Goal: Task Accomplishment & Management: Use online tool/utility

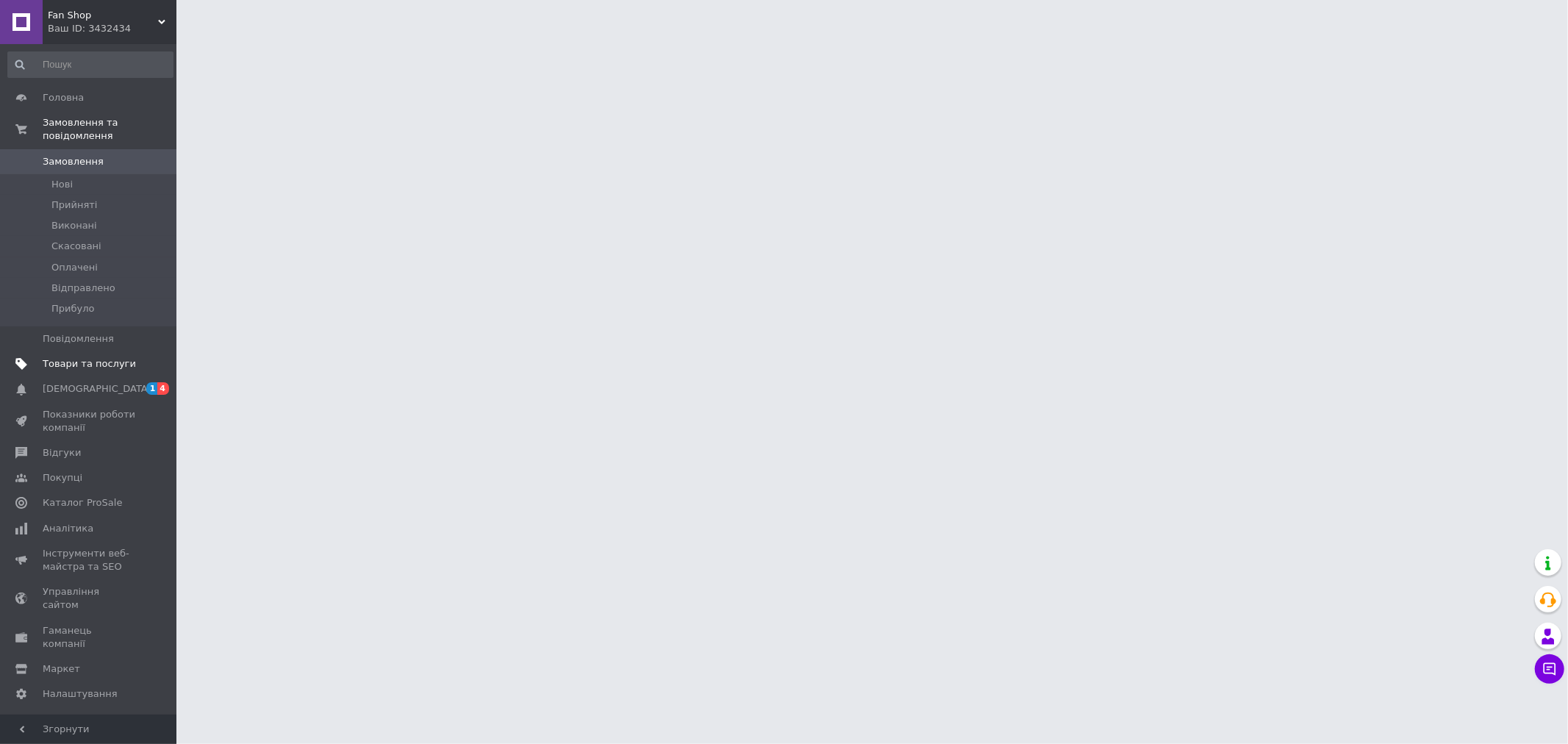
click at [67, 357] on span "Товари та послуги" at bounding box center [89, 364] width 93 height 13
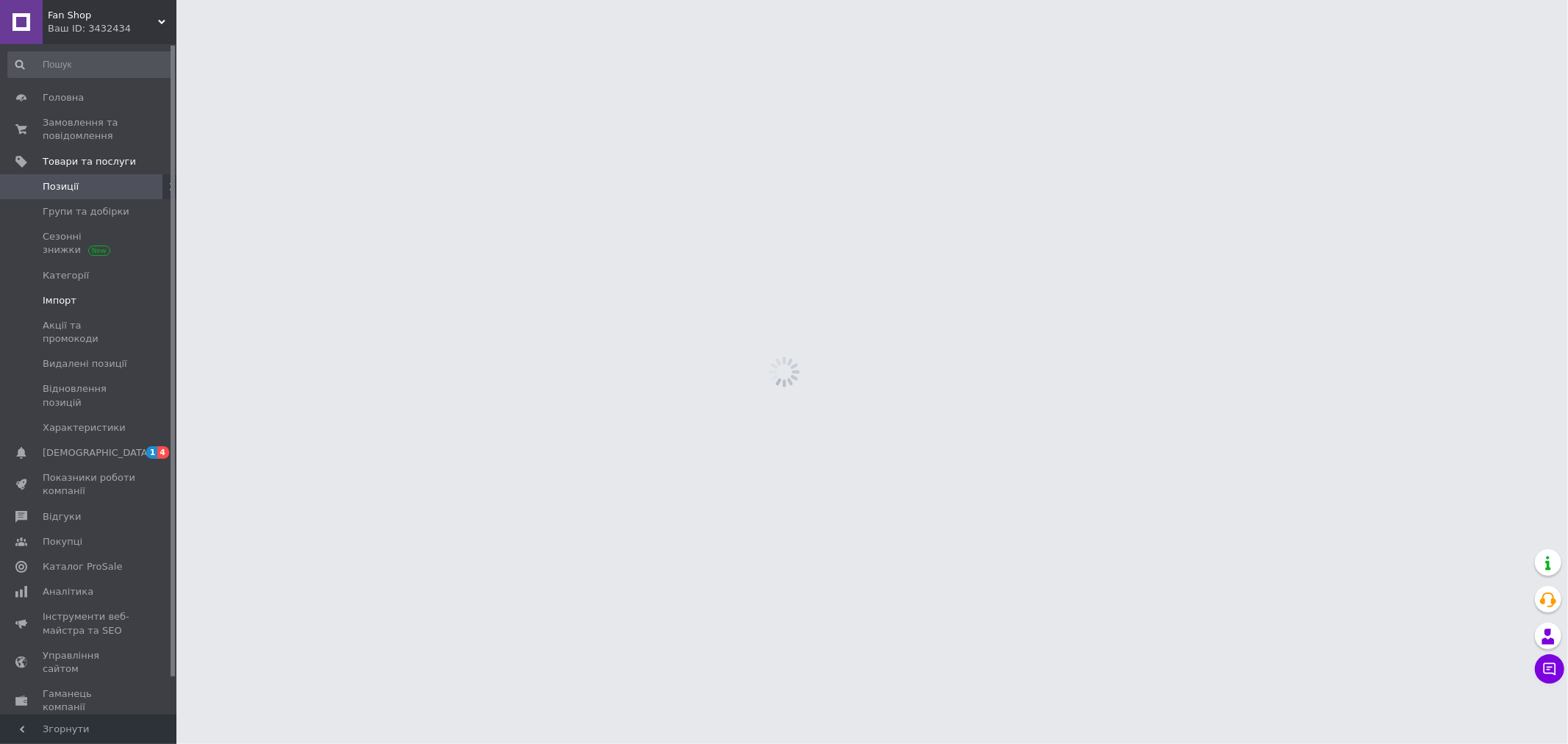
click at [80, 296] on span "Імпорт" at bounding box center [89, 301] width 93 height 13
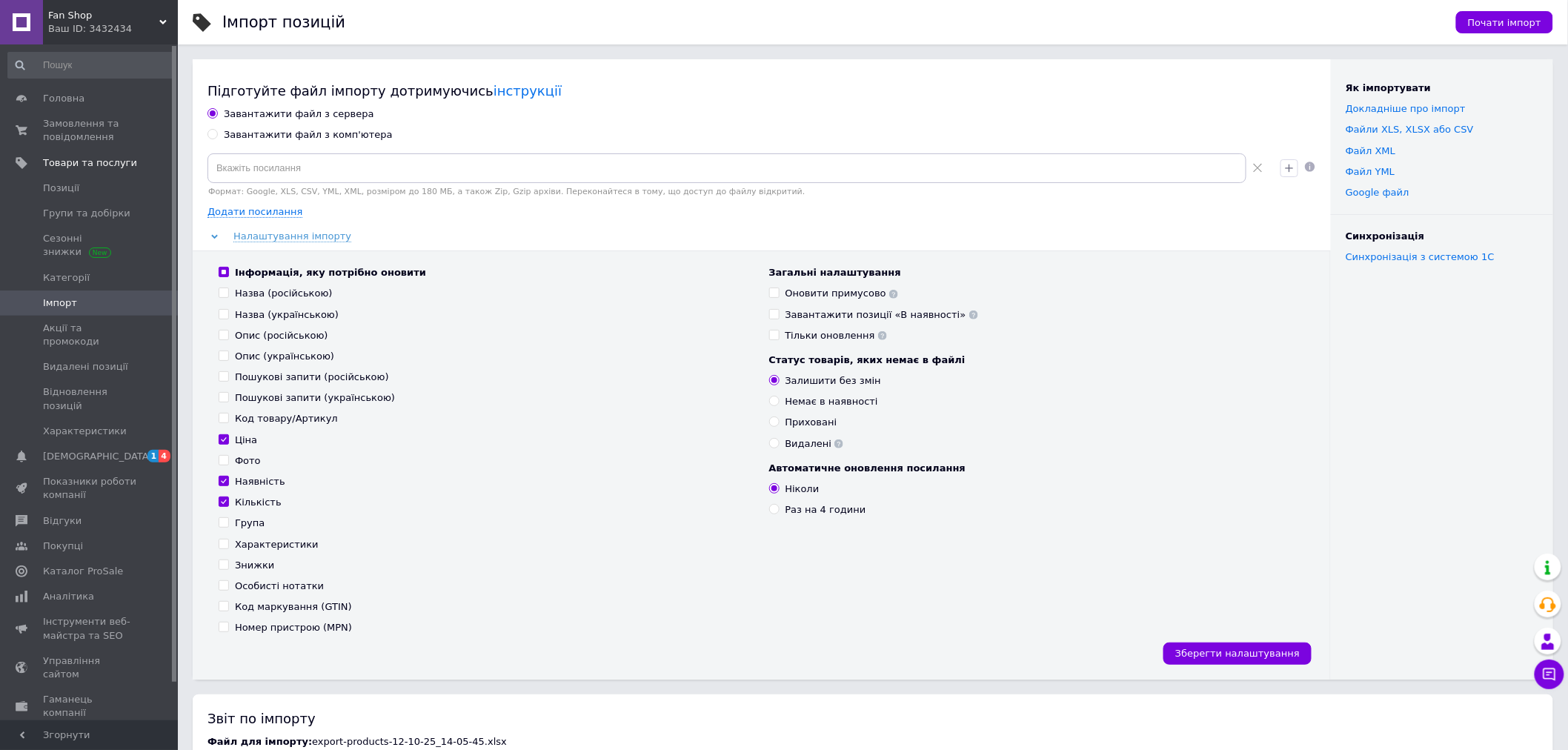
click at [796, 288] on div "Оновити примусово" at bounding box center [842, 293] width 114 height 13
click at [779, 288] on input "Оновити примусово" at bounding box center [774, 293] width 10 height 10
checkbox input "true"
click at [329, 131] on div "Завантажити файл з комп'ютера" at bounding box center [309, 135] width 169 height 13
click at [217, 131] on input "Завантажити файл з комп'ютера" at bounding box center [212, 134] width 10 height 10
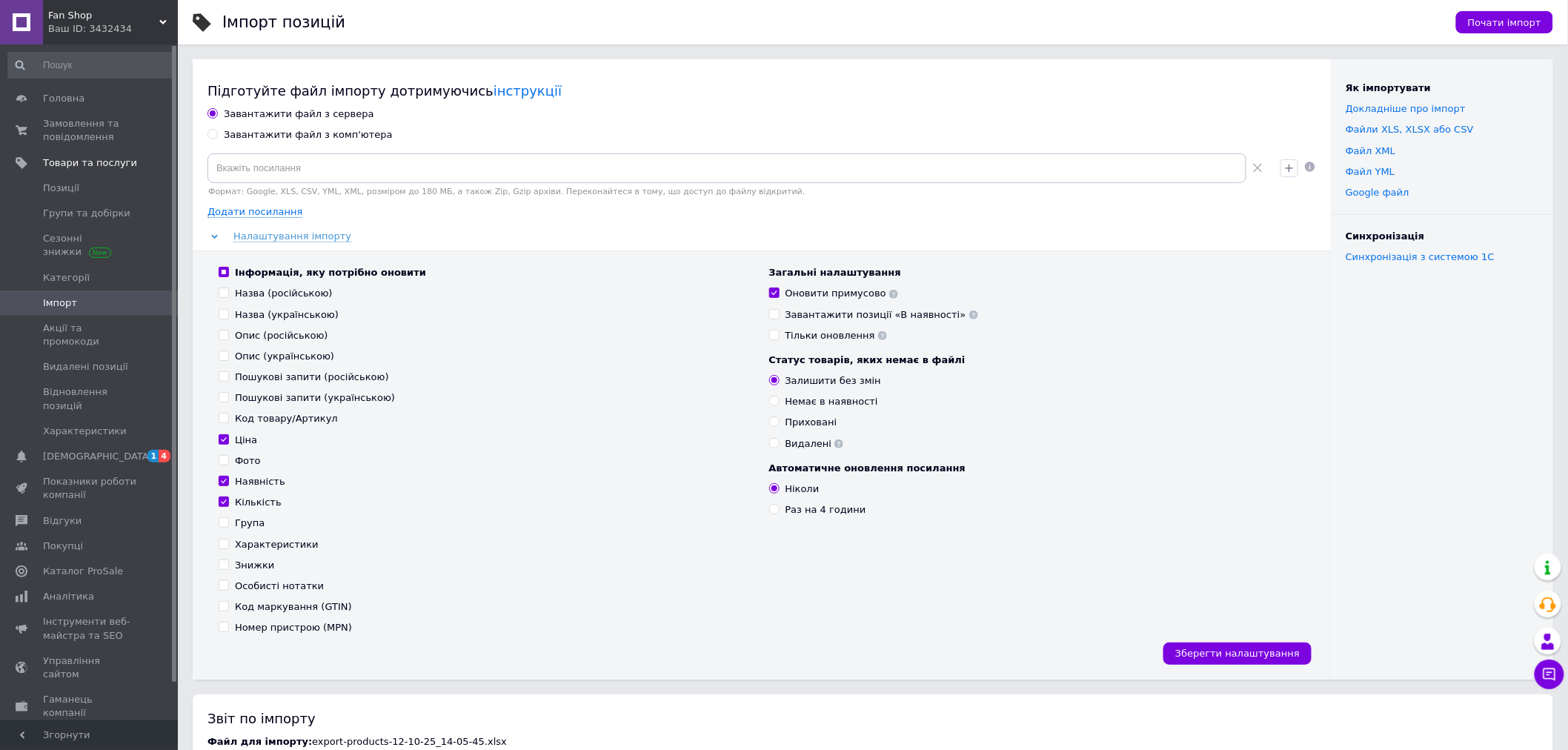
radio input "true"
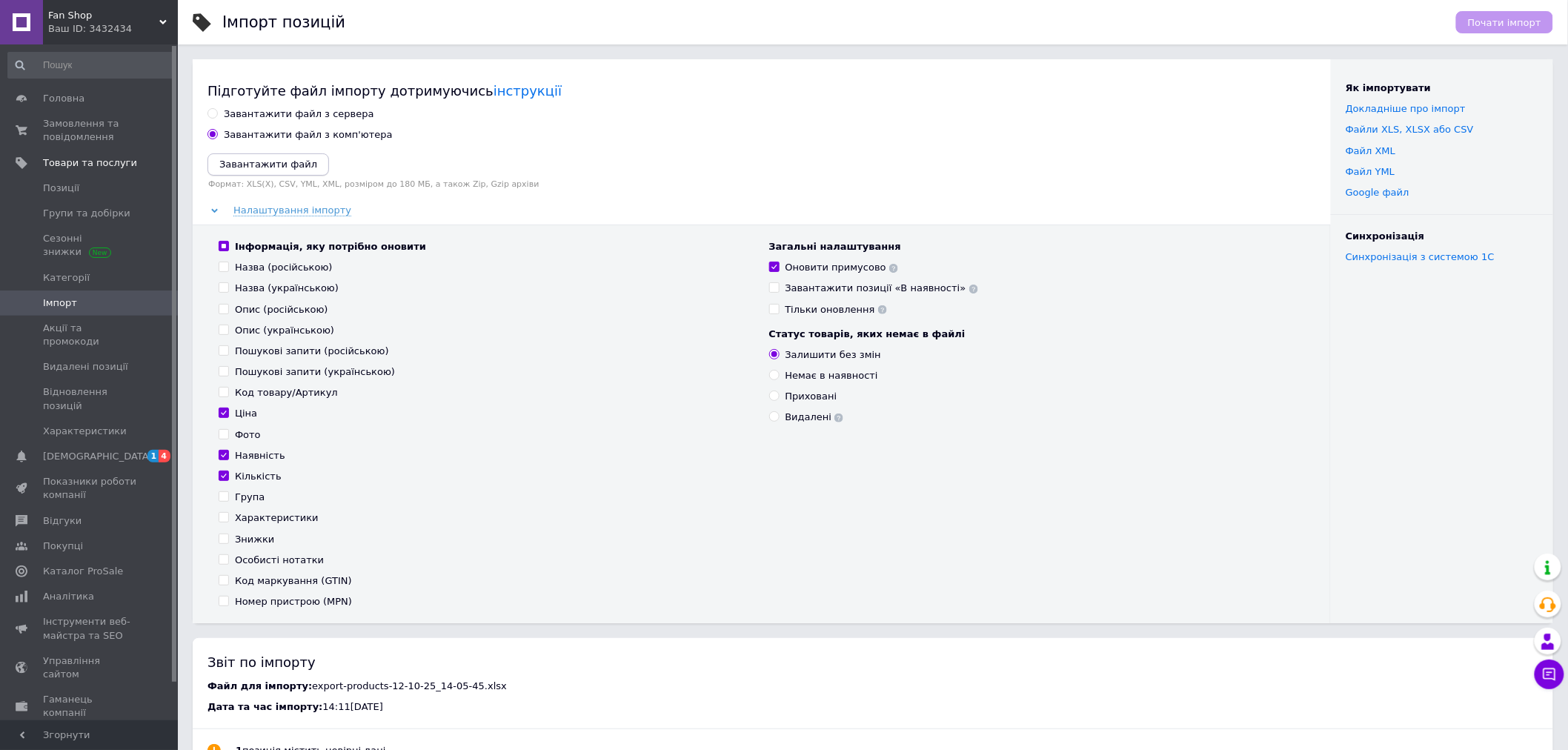
click at [297, 165] on icon "Завантажити файл" at bounding box center [268, 164] width 97 height 11
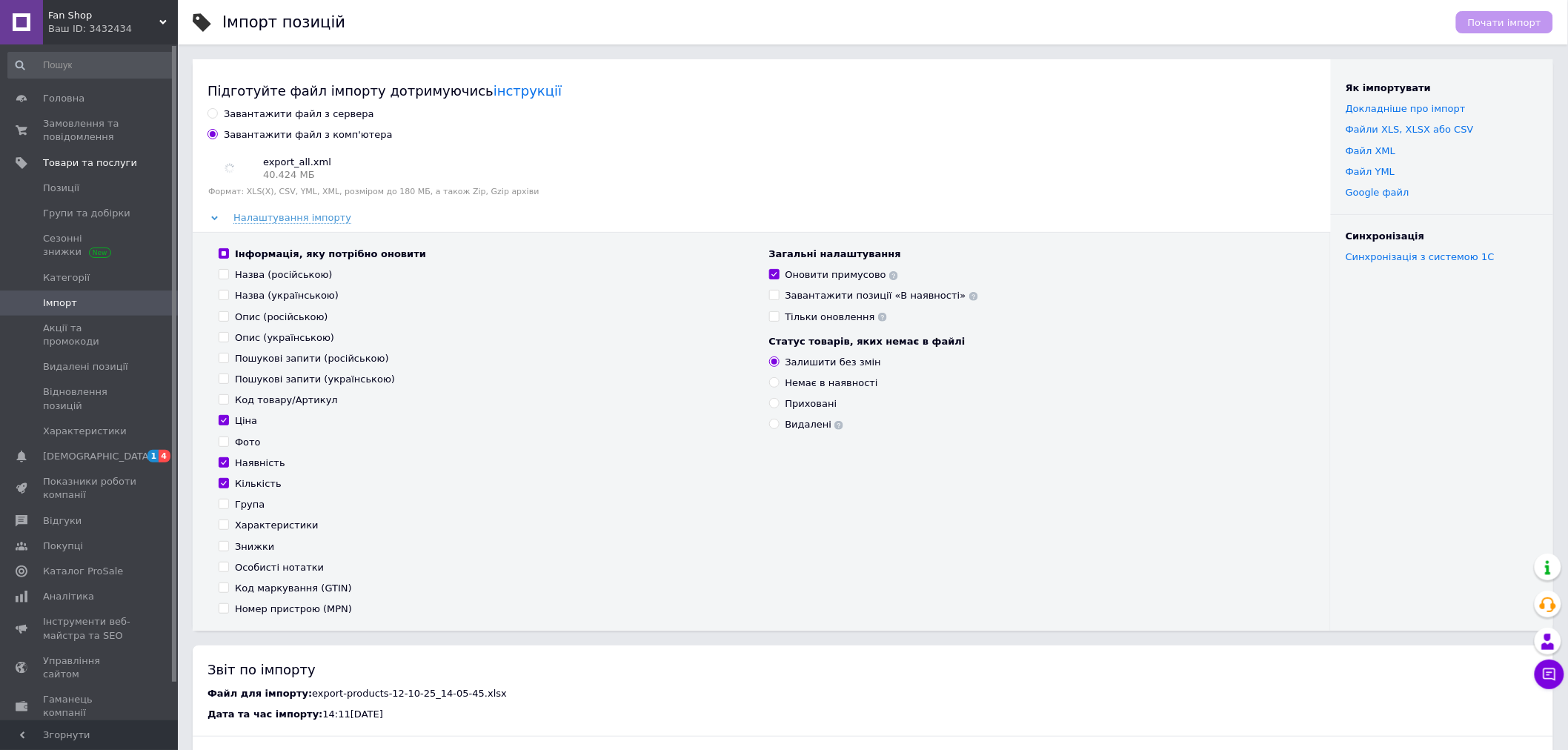
click at [1488, 24] on span "Почати імпорт" at bounding box center [1505, 23] width 73 height 11
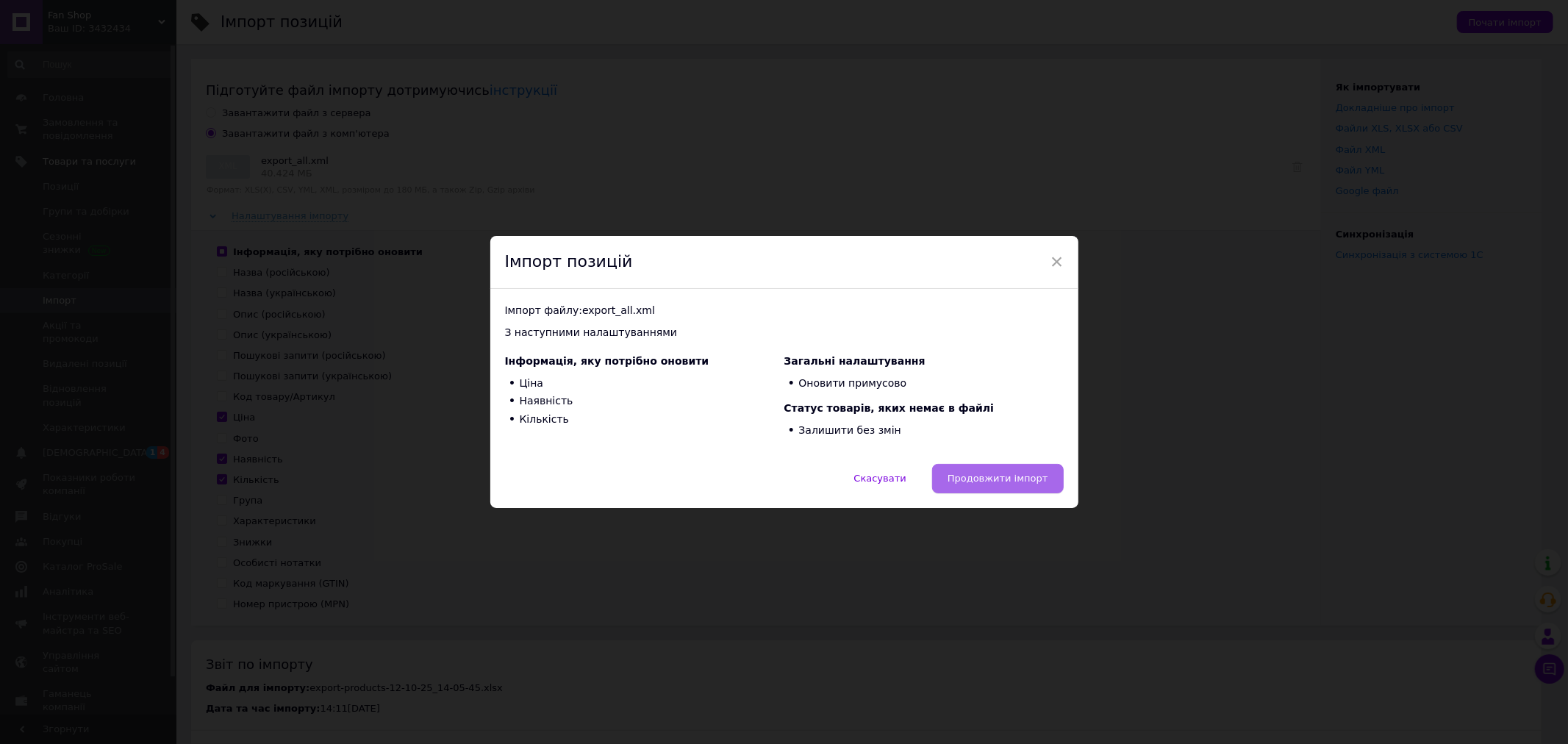
click at [969, 473] on span "Продовжити імпорт" at bounding box center [998, 479] width 101 height 11
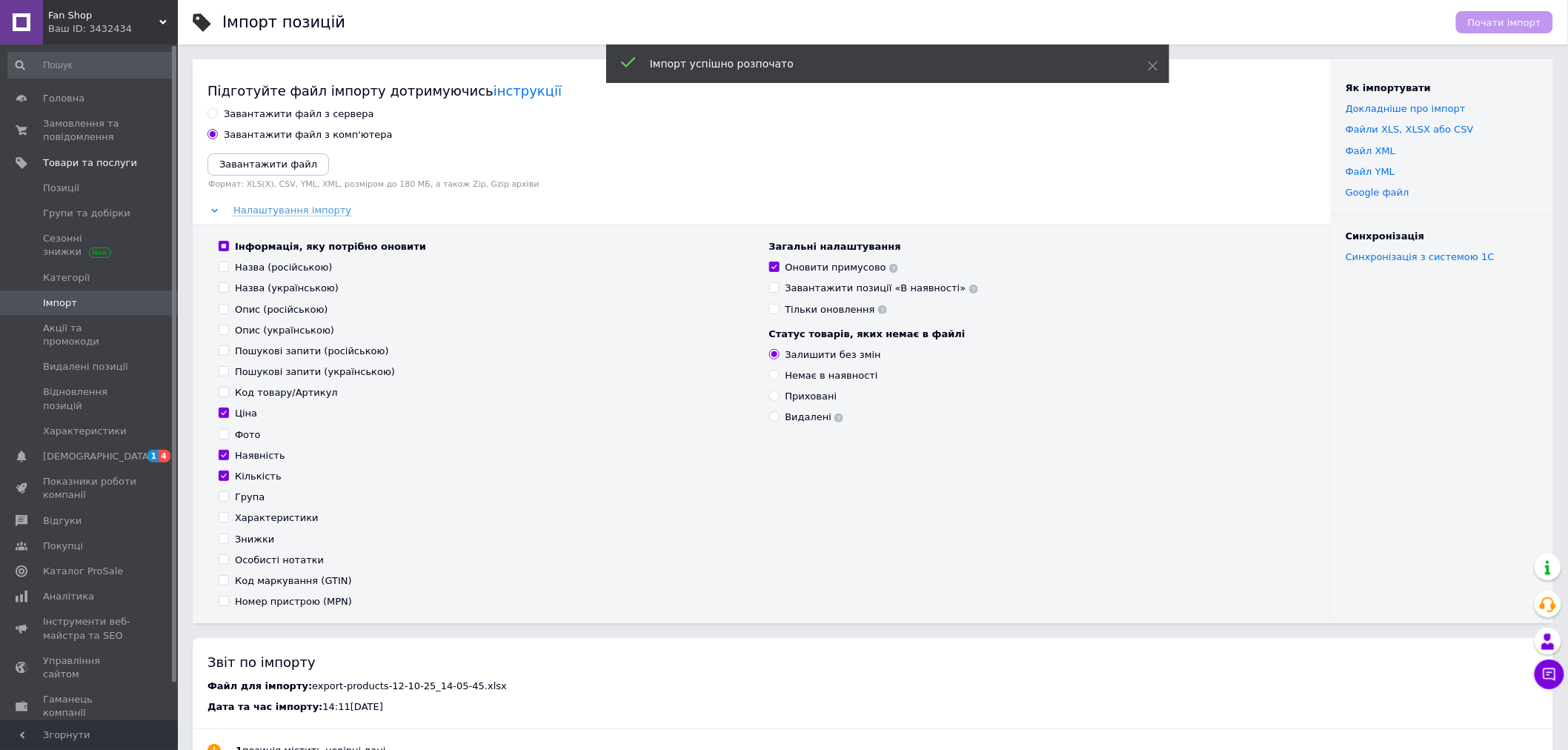
click at [672, 345] on div "Пошукові запити (російською)" at bounding box center [487, 351] width 536 height 13
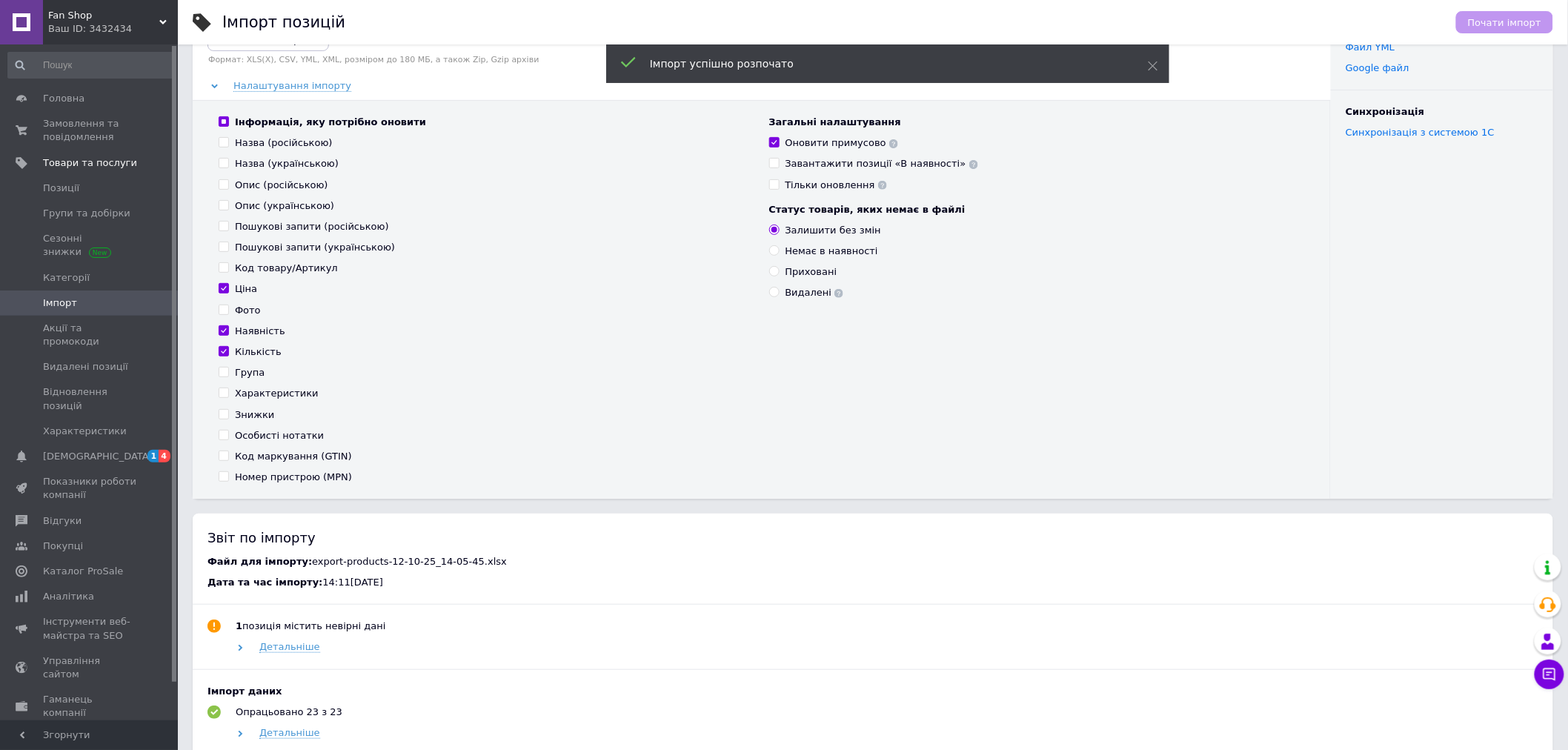
scroll to position [165, 0]
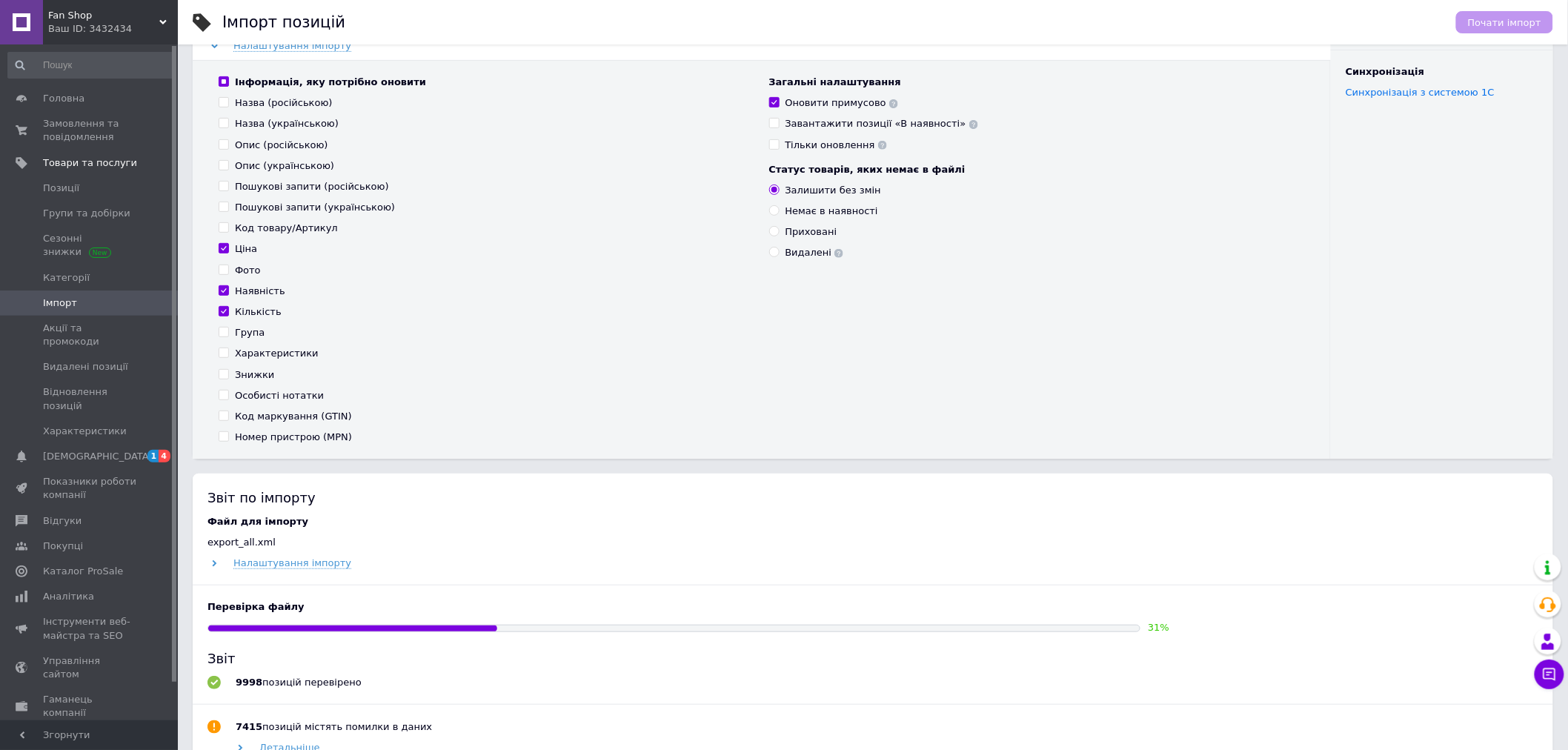
click at [138, 23] on div "Ваш ID: 3432434" at bounding box center [113, 28] width 130 height 13
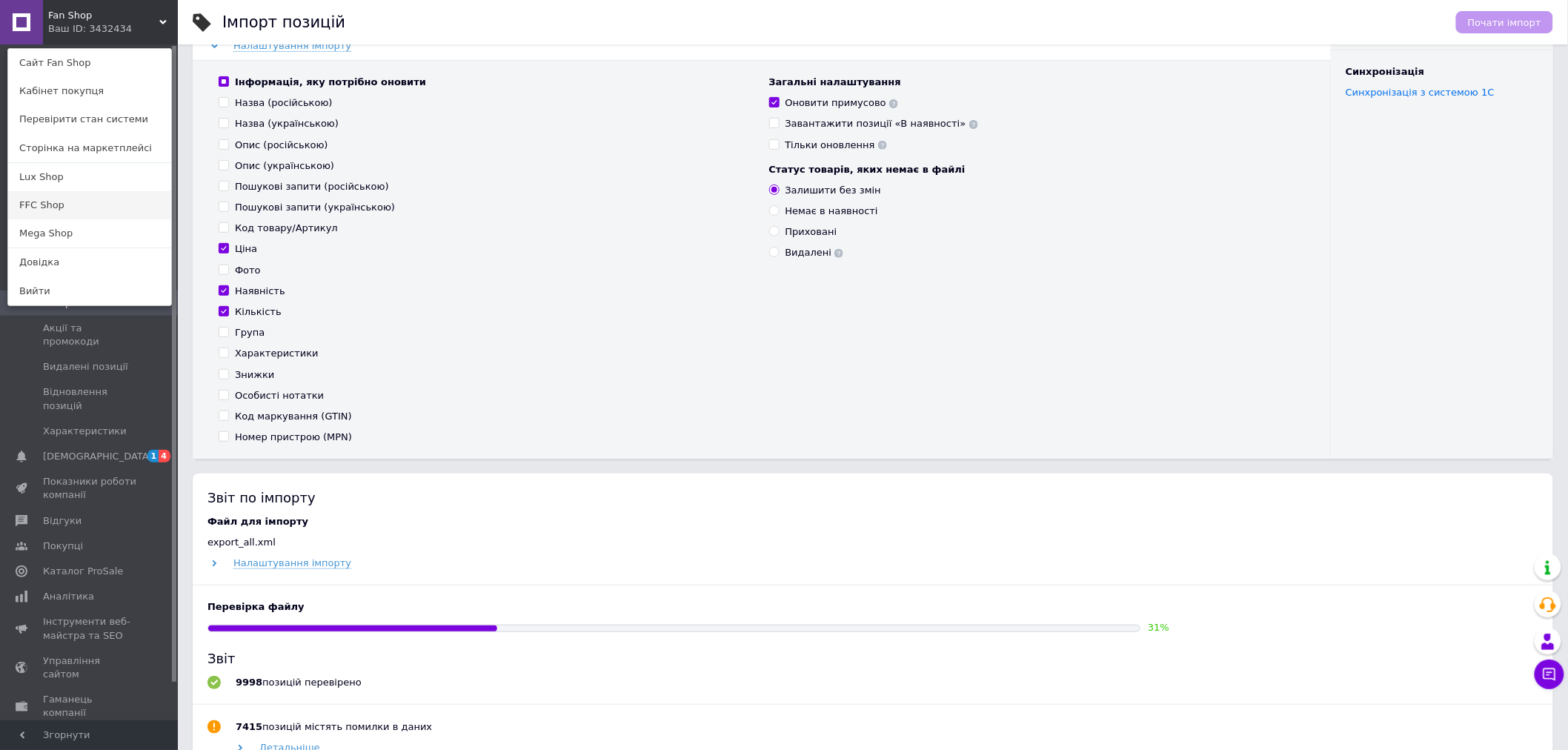
click at [46, 213] on link "FFC Shop" at bounding box center [89, 205] width 163 height 28
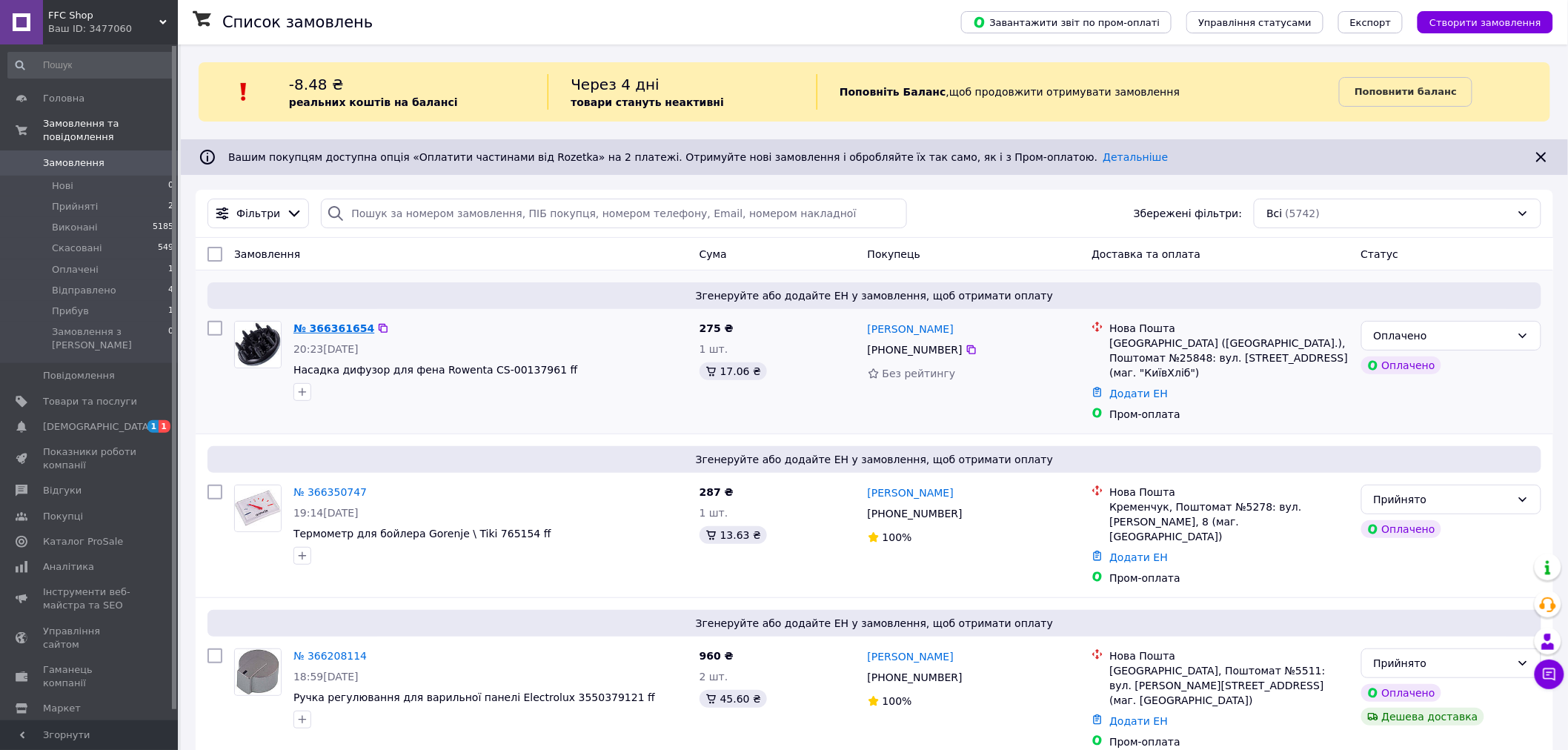
click at [331, 328] on link "№ 366361654" at bounding box center [333, 328] width 80 height 12
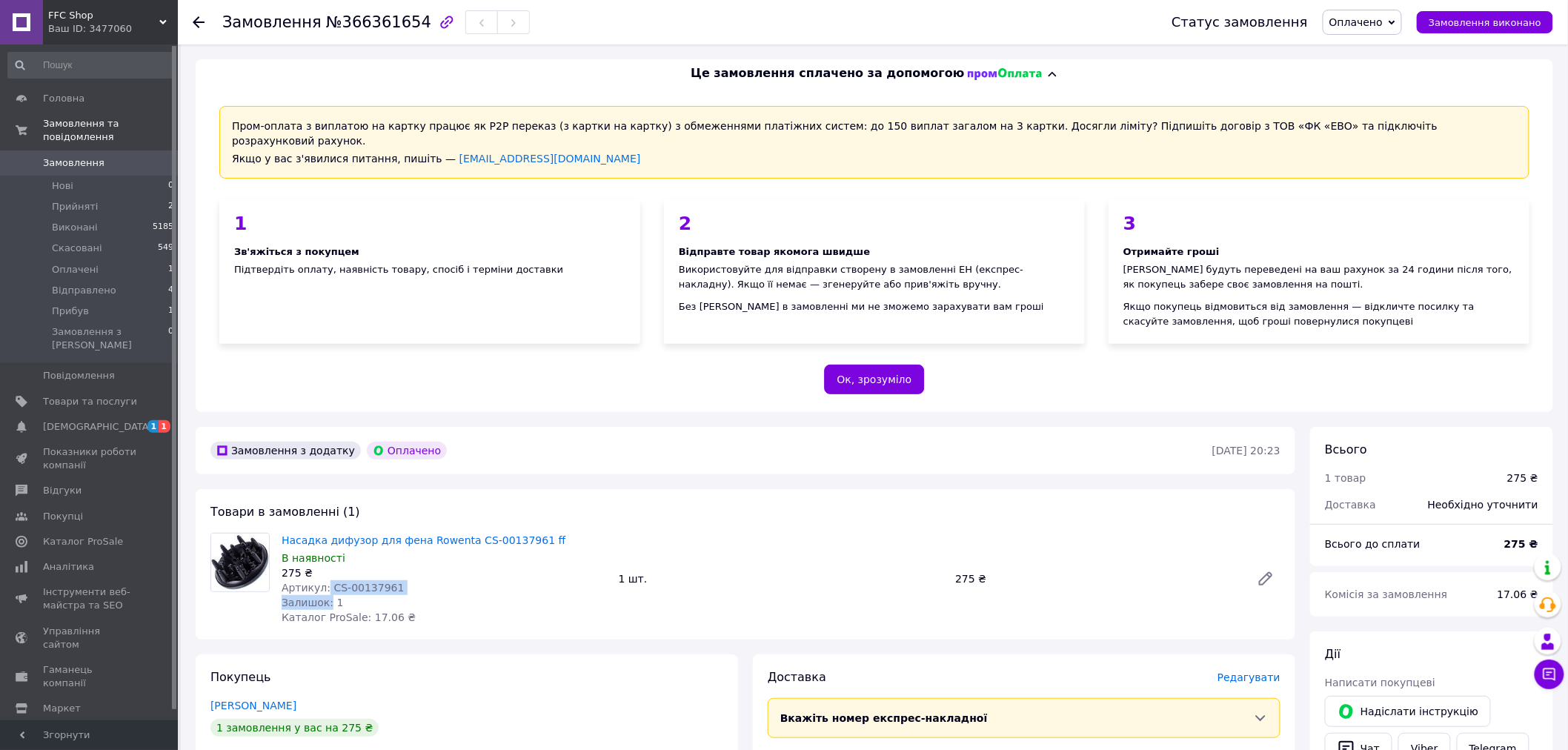
drag, startPoint x: 326, startPoint y: 580, endPoint x: 320, endPoint y: 563, distance: 18.0
click at [321, 566] on div "Насадка дифузор для фена Rowenta CS-00137961 ff В наявності 275 ₴ Артикул: CS-0…" at bounding box center [444, 579] width 337 height 98
click at [319, 566] on div "275 ₴" at bounding box center [444, 573] width 325 height 15
drag, startPoint x: 329, startPoint y: 570, endPoint x: 401, endPoint y: 572, distance: 72.0
click at [401, 580] on div "Артикул: CS-00137961" at bounding box center [444, 587] width 325 height 15
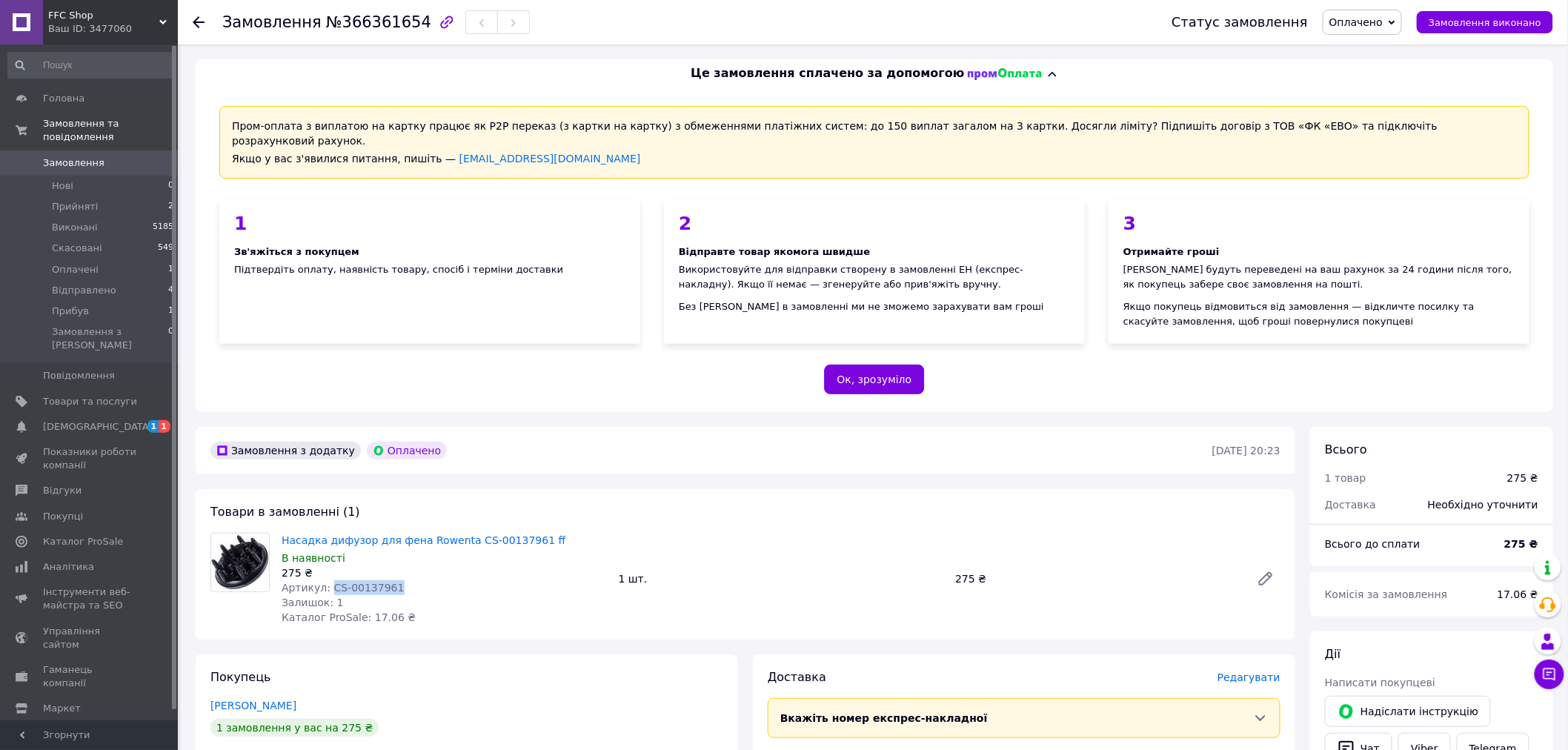
copy span "CS-00137961"
click at [395, 535] on link "Насадка дифузор для фена Rowenta CS-00137961 ff" at bounding box center [423, 540] width 284 height 12
click at [136, 20] on span "FFC Shop" at bounding box center [103, 15] width 111 height 13
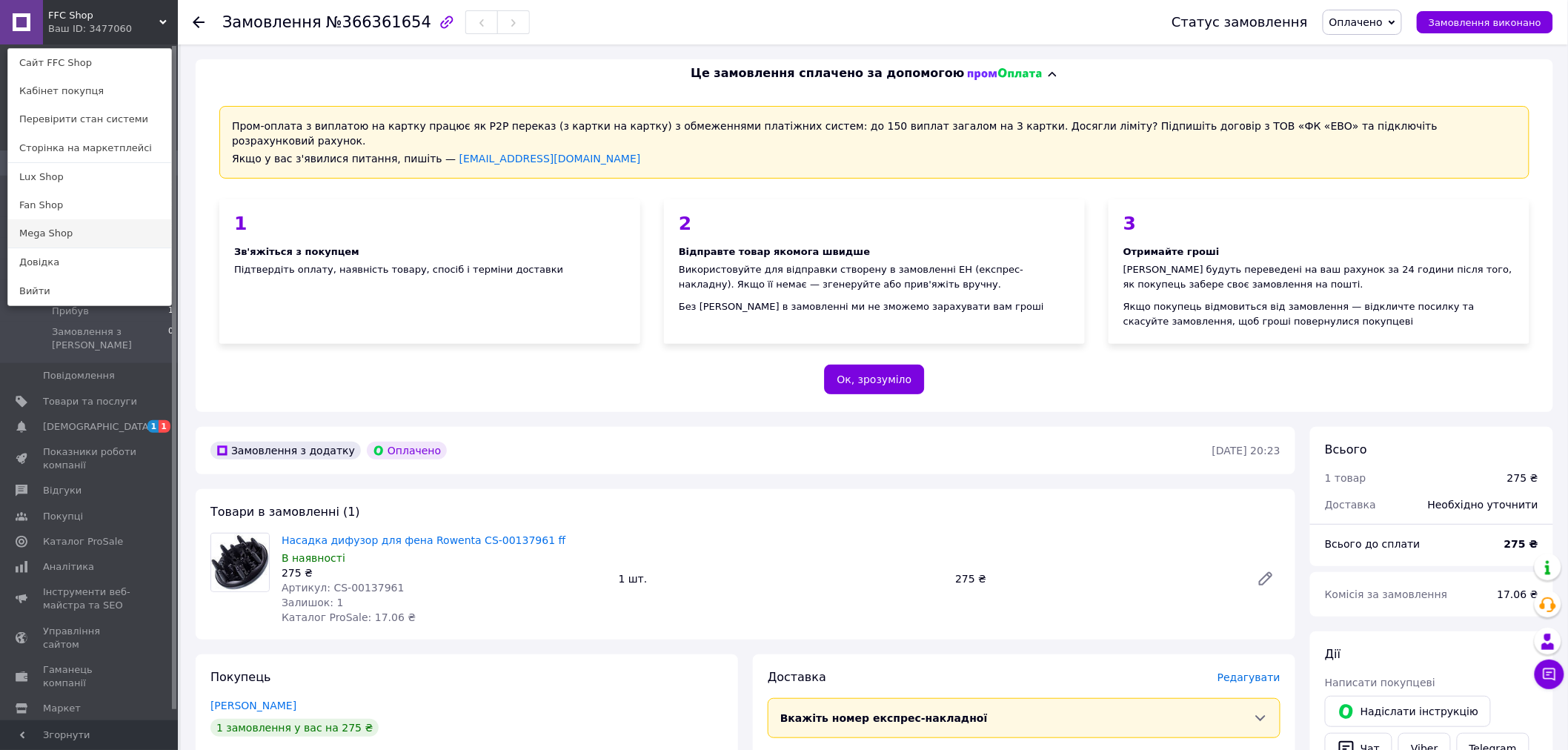
click at [62, 225] on link "Mega Shop" at bounding box center [89, 233] width 163 height 28
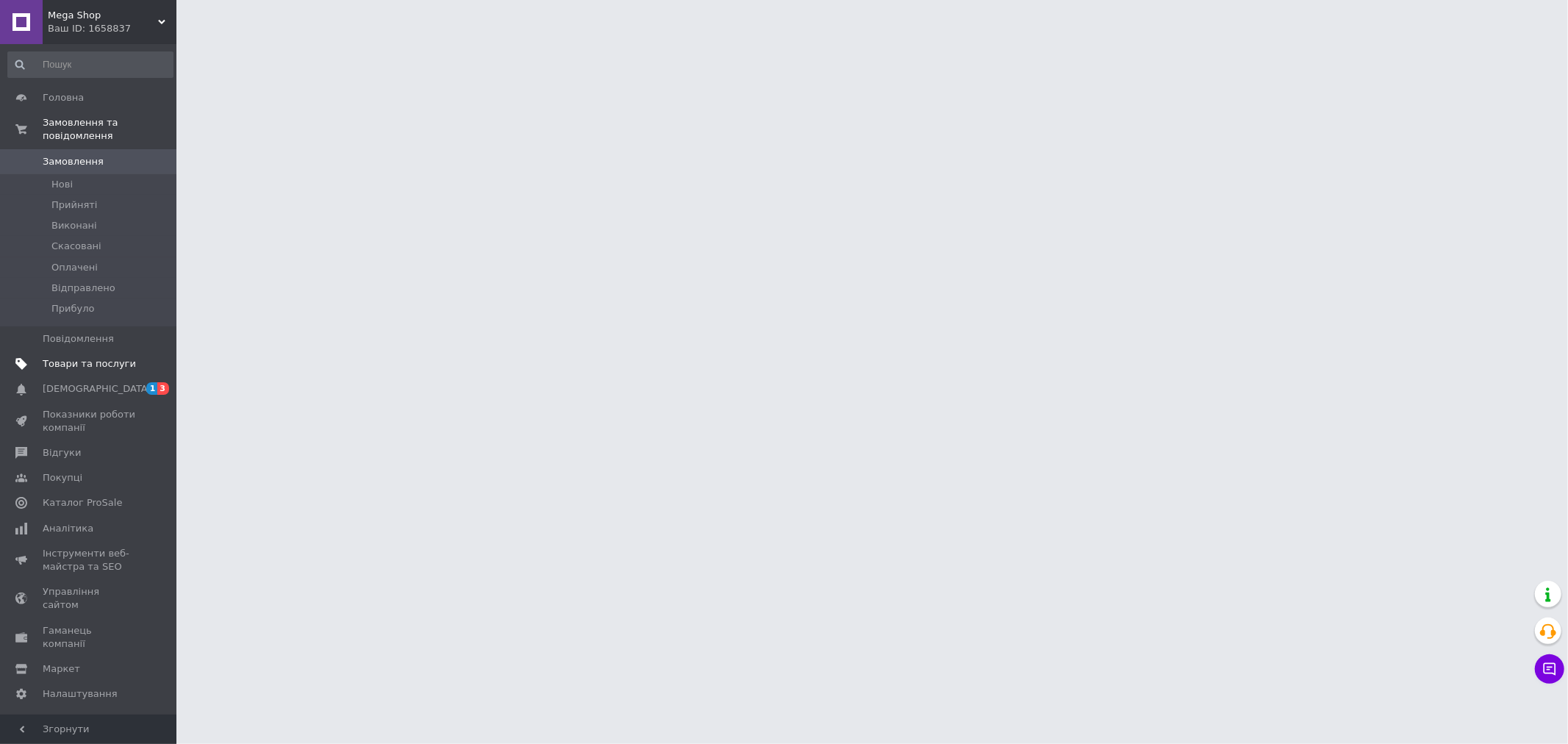
click at [52, 351] on link "Товари та послуги" at bounding box center [90, 364] width 180 height 25
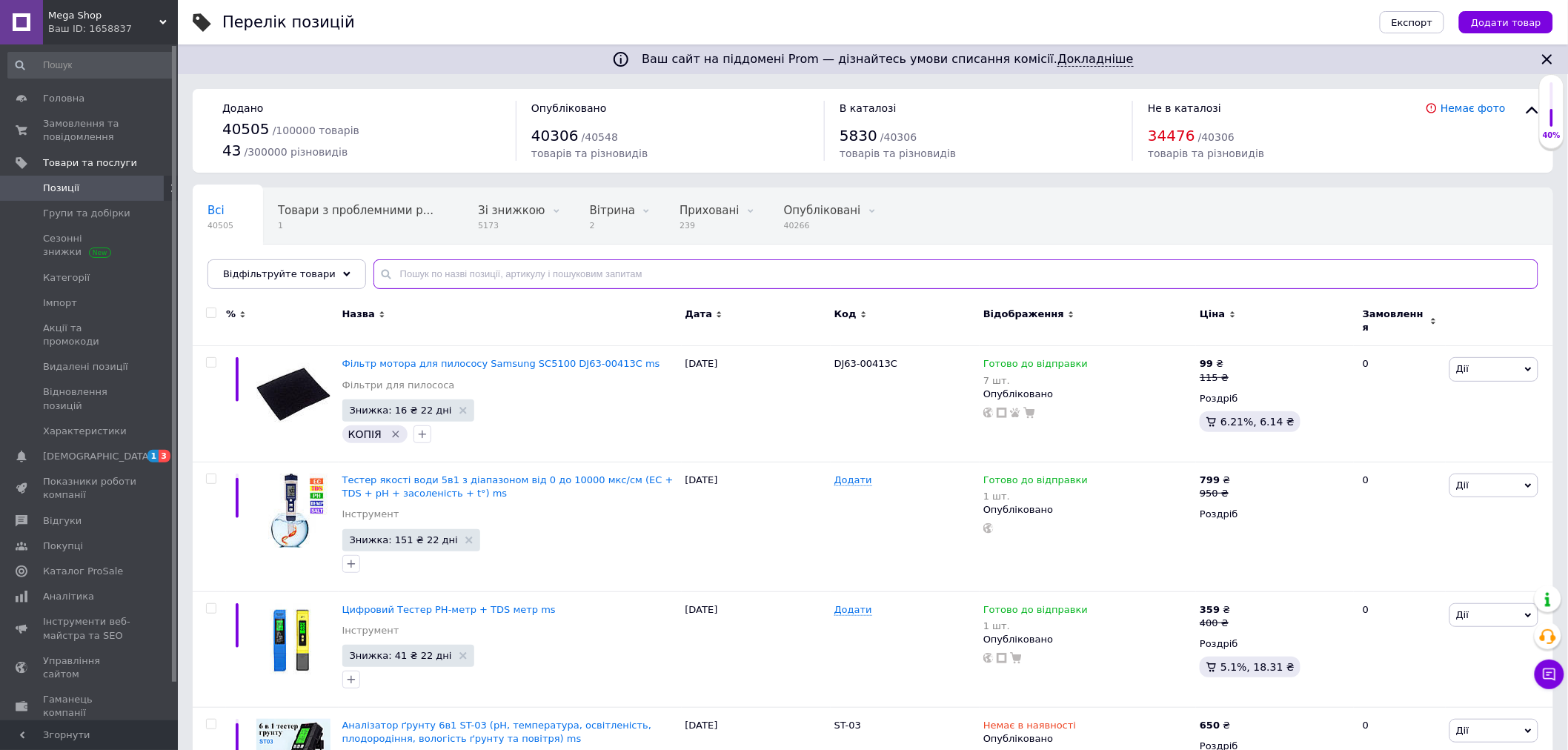
click at [392, 273] on input "text" at bounding box center [956, 274] width 1165 height 29
paste input "CS-00137961"
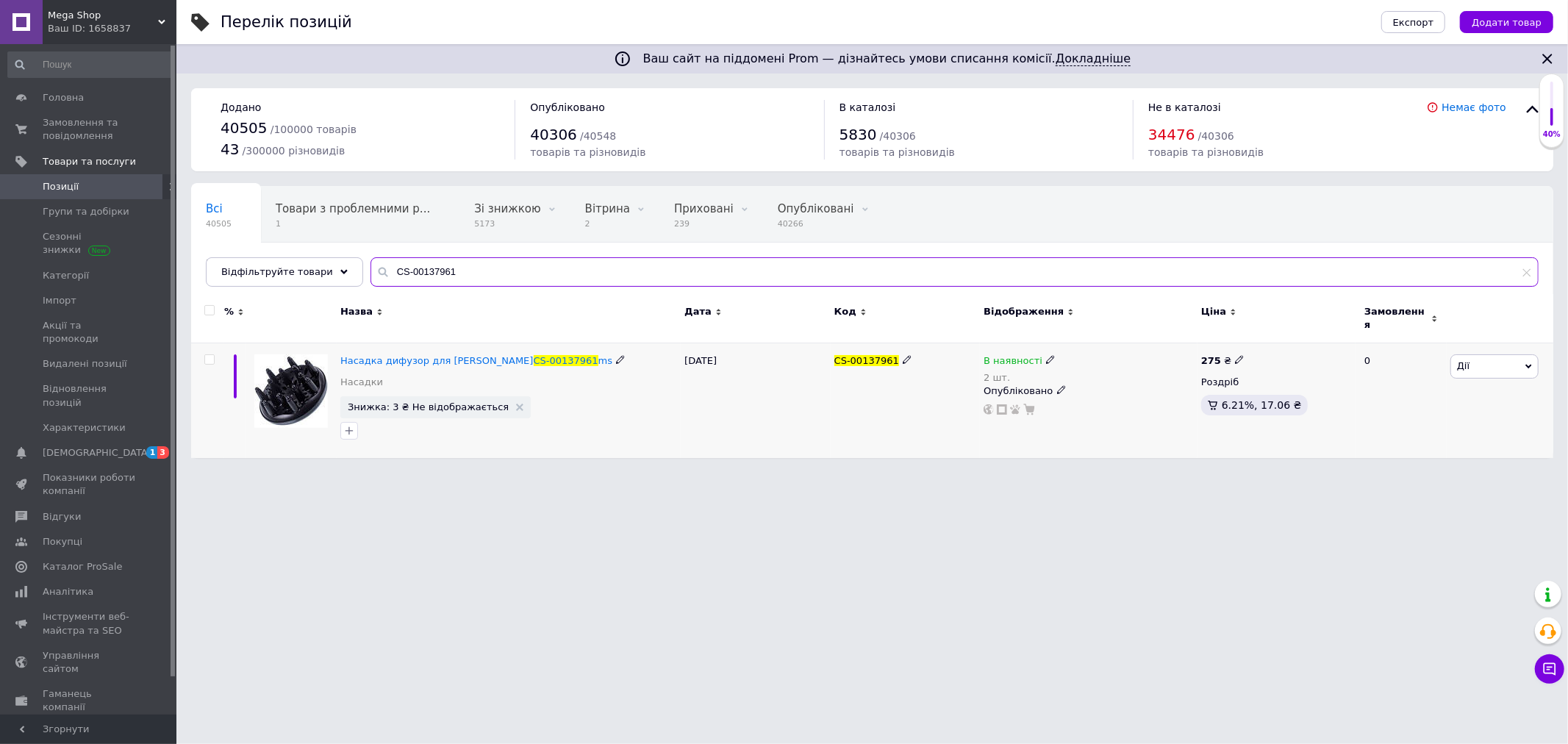
type input "CS-00137961"
click at [998, 355] on span "В наявності" at bounding box center [1013, 363] width 59 height 15
click at [1098, 370] on li "Немає в наявності" at bounding box center [1130, 380] width 139 height 21
click at [1076, 392] on input "2" at bounding box center [1115, 406] width 112 height 29
click at [844, 473] on html "Mega Shop Ваш ID: 1658837 Сайт Mega Shop Кабінет покупця Перевірити стан систем…" at bounding box center [784, 236] width 1568 height 473
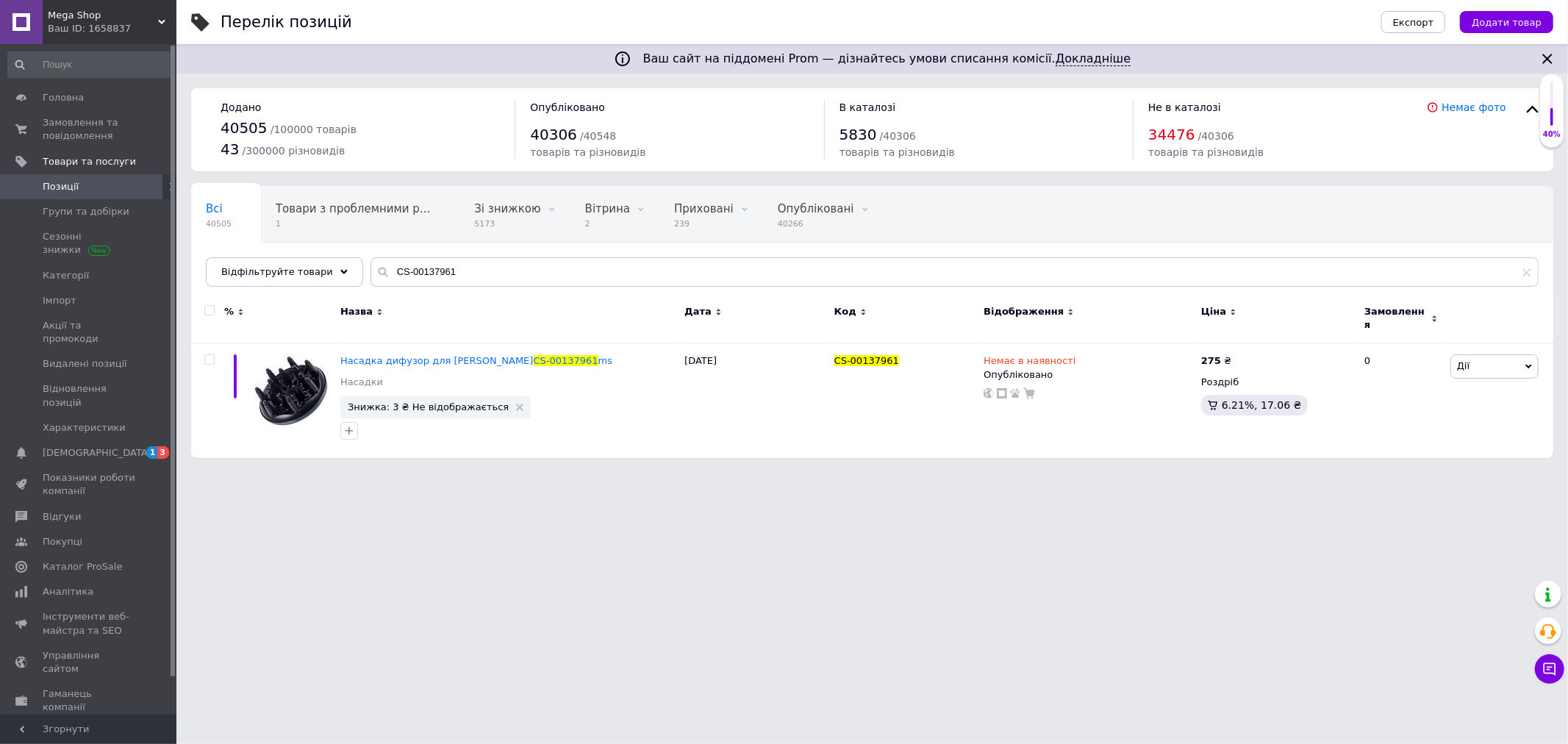
click at [132, 31] on div "Ваш ID: 1658837" at bounding box center [112, 28] width 129 height 13
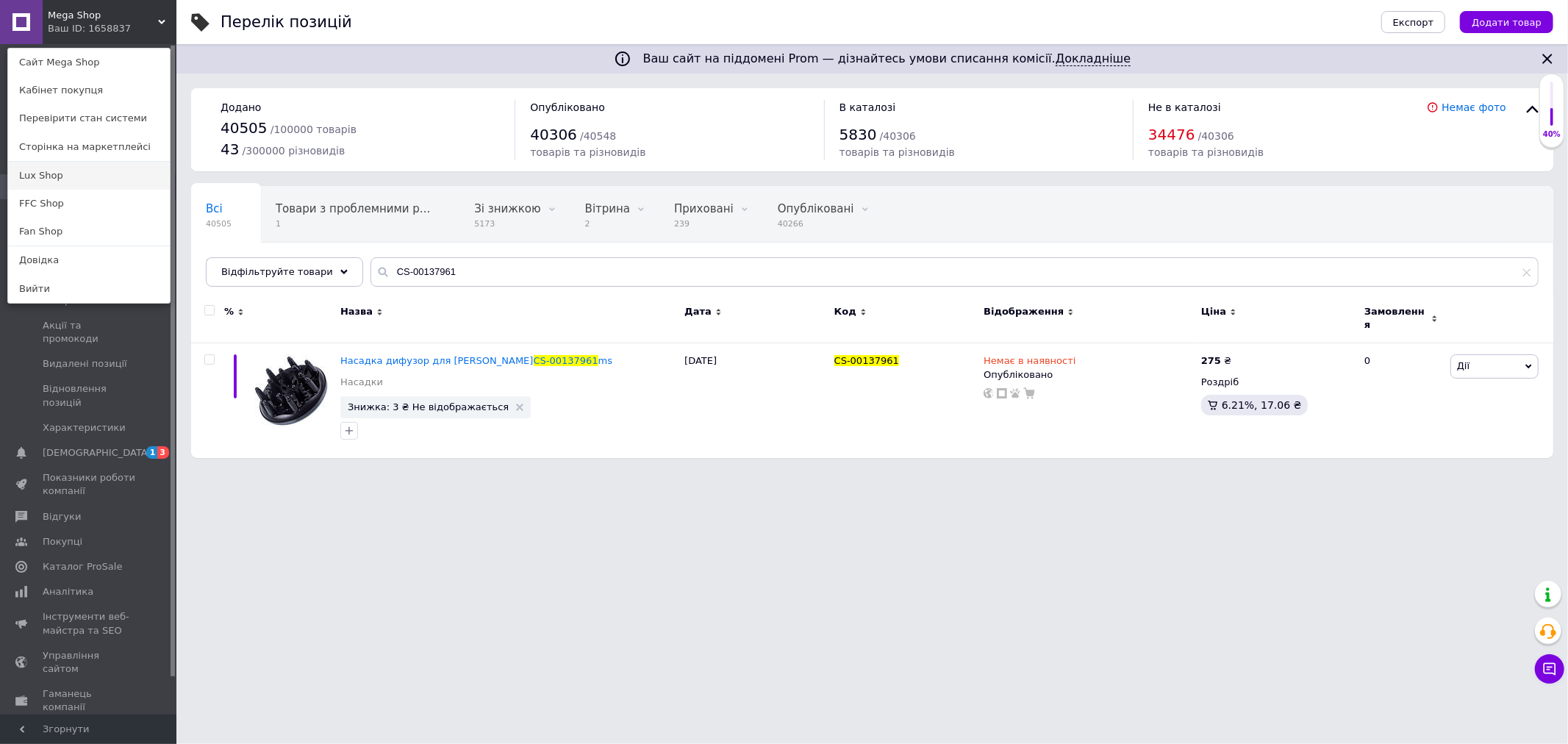
click at [56, 170] on link "Lux Shop" at bounding box center [89, 176] width 162 height 28
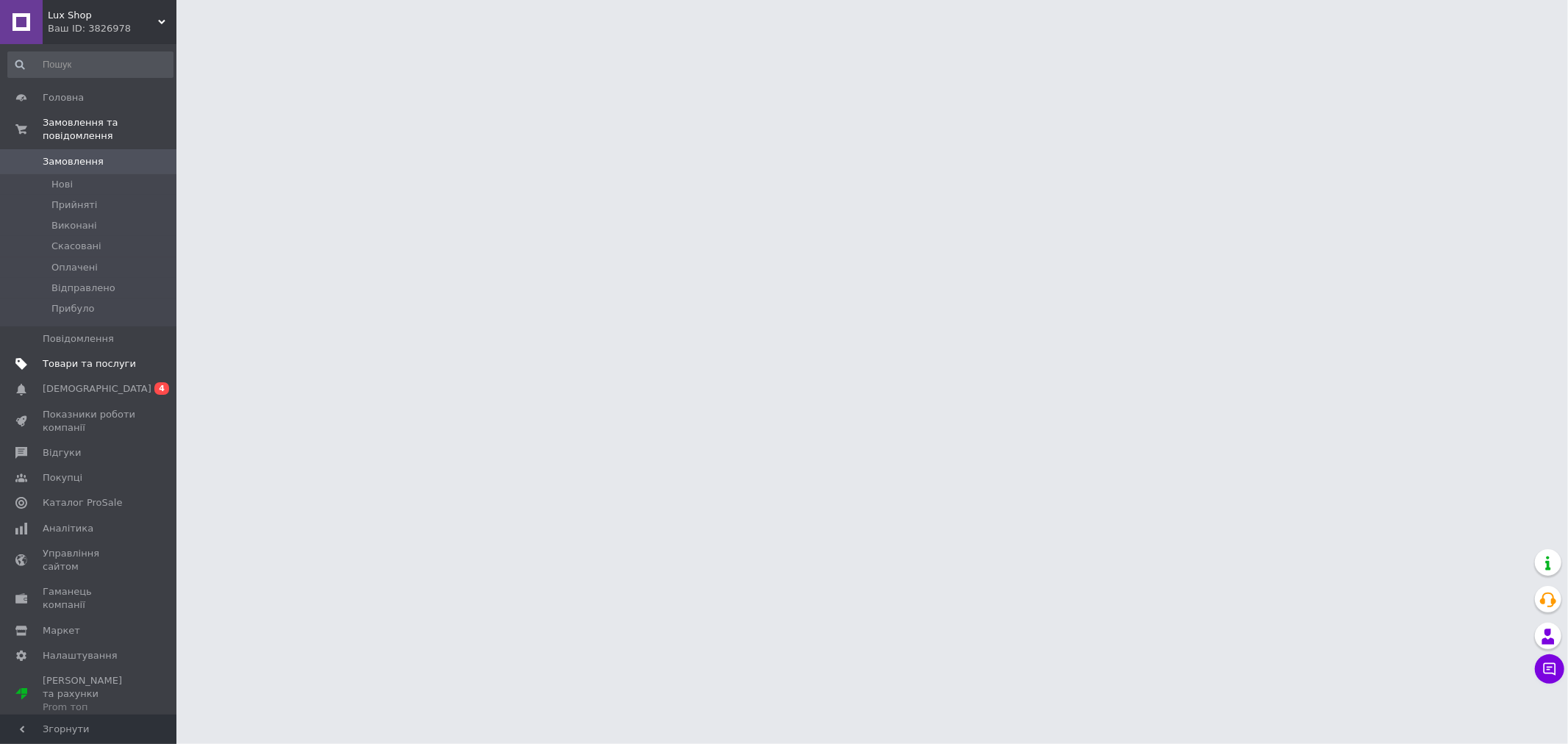
click at [62, 357] on span "Товари та послуги" at bounding box center [89, 364] width 93 height 13
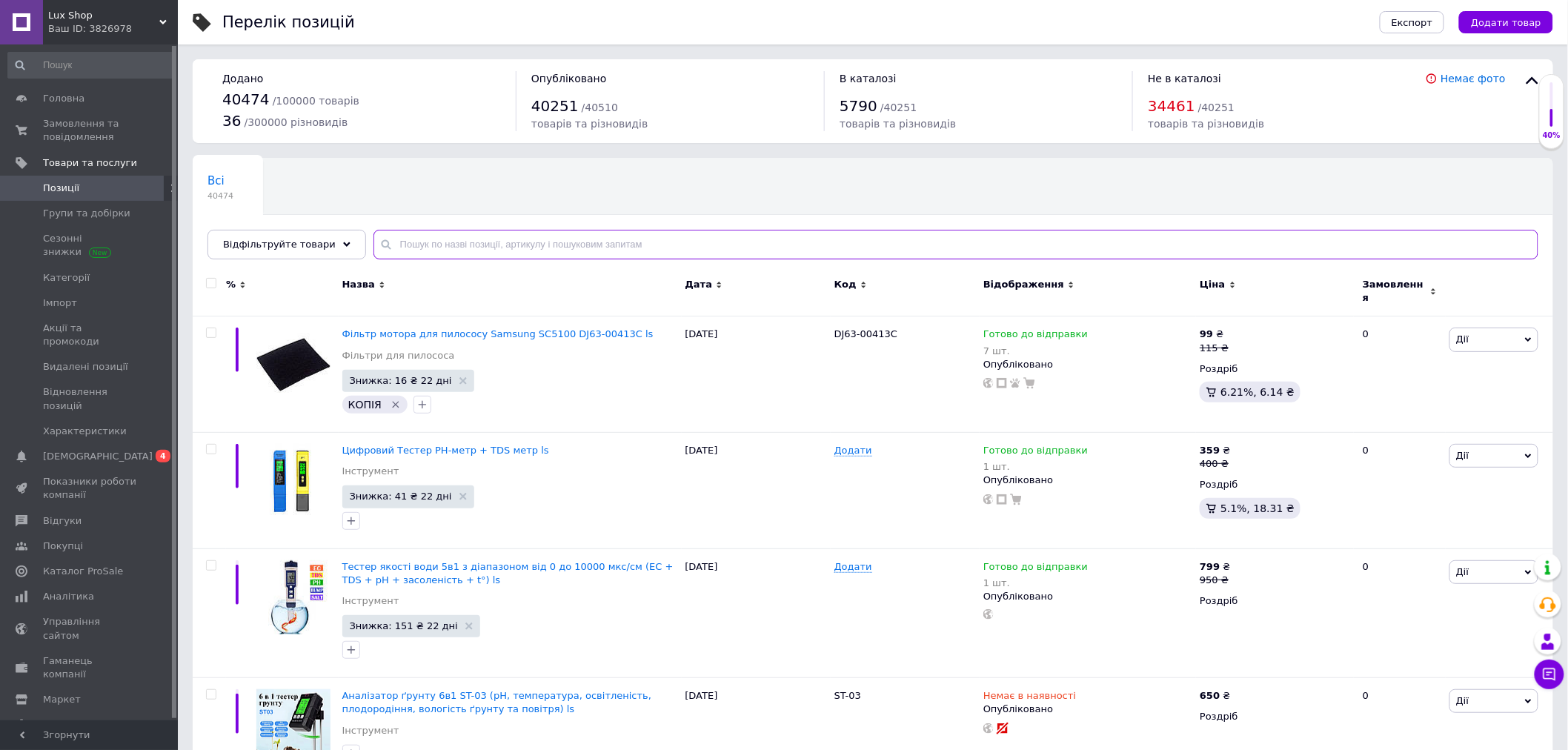
click at [536, 242] on input "text" at bounding box center [956, 245] width 1165 height 29
paste input "CS-00137961"
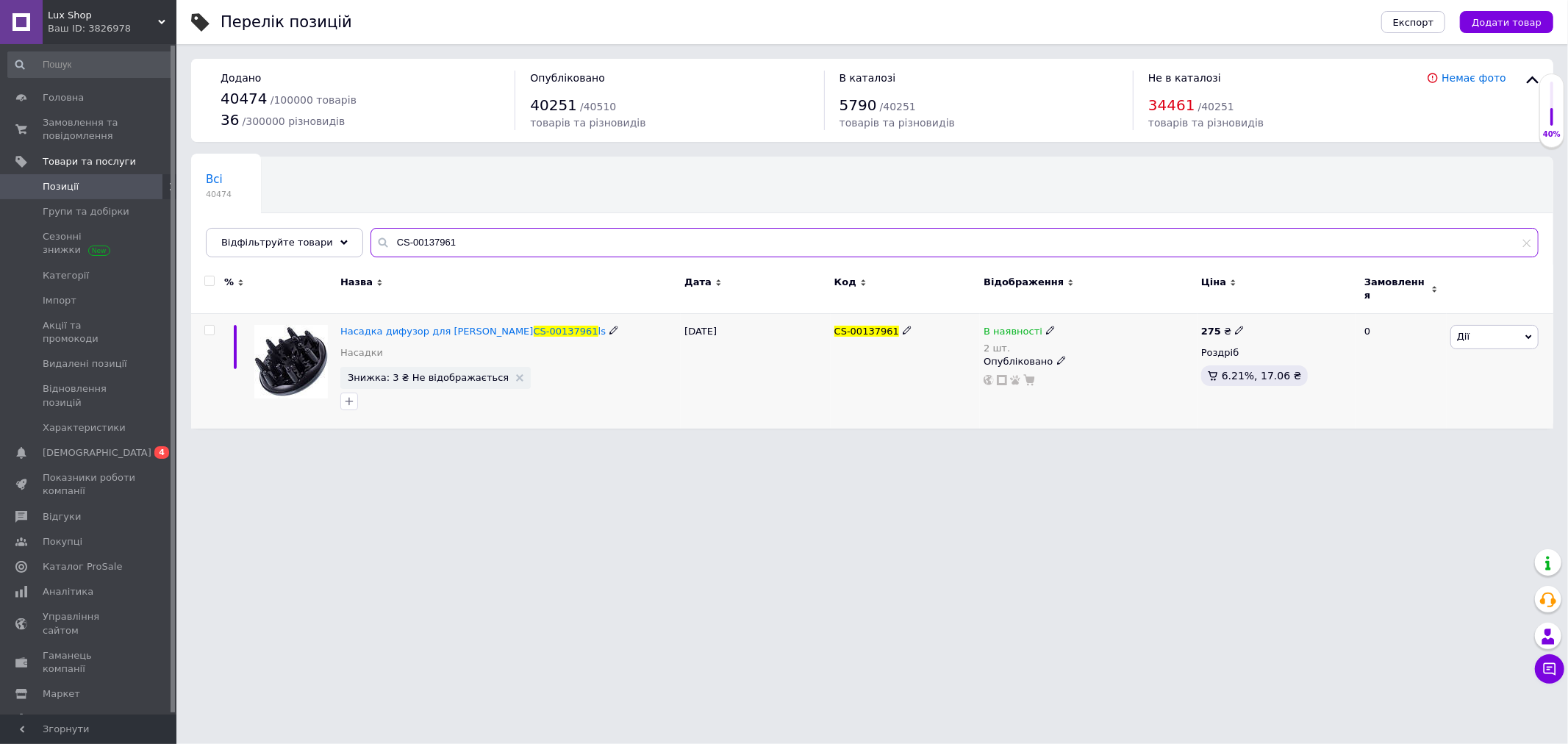
type input "CS-00137961"
click at [1010, 314] on div "В наявності 2 шт. Опубліковано" at bounding box center [1089, 372] width 218 height 114
click at [1002, 326] on span "В наявності" at bounding box center [1013, 333] width 59 height 15
click at [1103, 340] on li "Немає в наявності" at bounding box center [1130, 351] width 139 height 21
click at [1085, 363] on input "2" at bounding box center [1115, 377] width 112 height 29
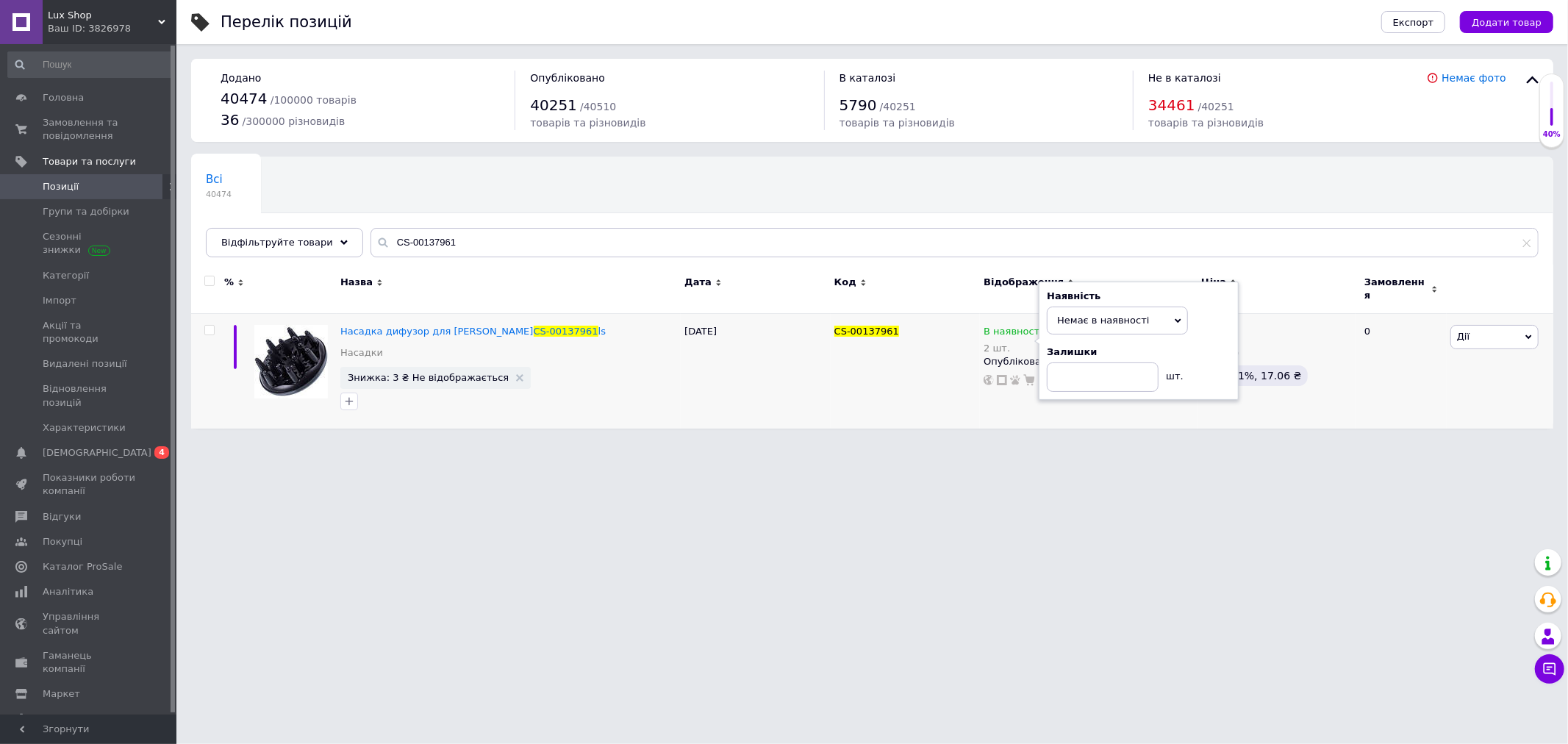
drag, startPoint x: 853, startPoint y: 422, endPoint x: 826, endPoint y: 366, distance: 62.2
click at [852, 422] on div "Перелік позицій Експорт Додати товар Додано 40474 / 100000 товарів 36 / 300000 …" at bounding box center [872, 222] width 1392 height 443
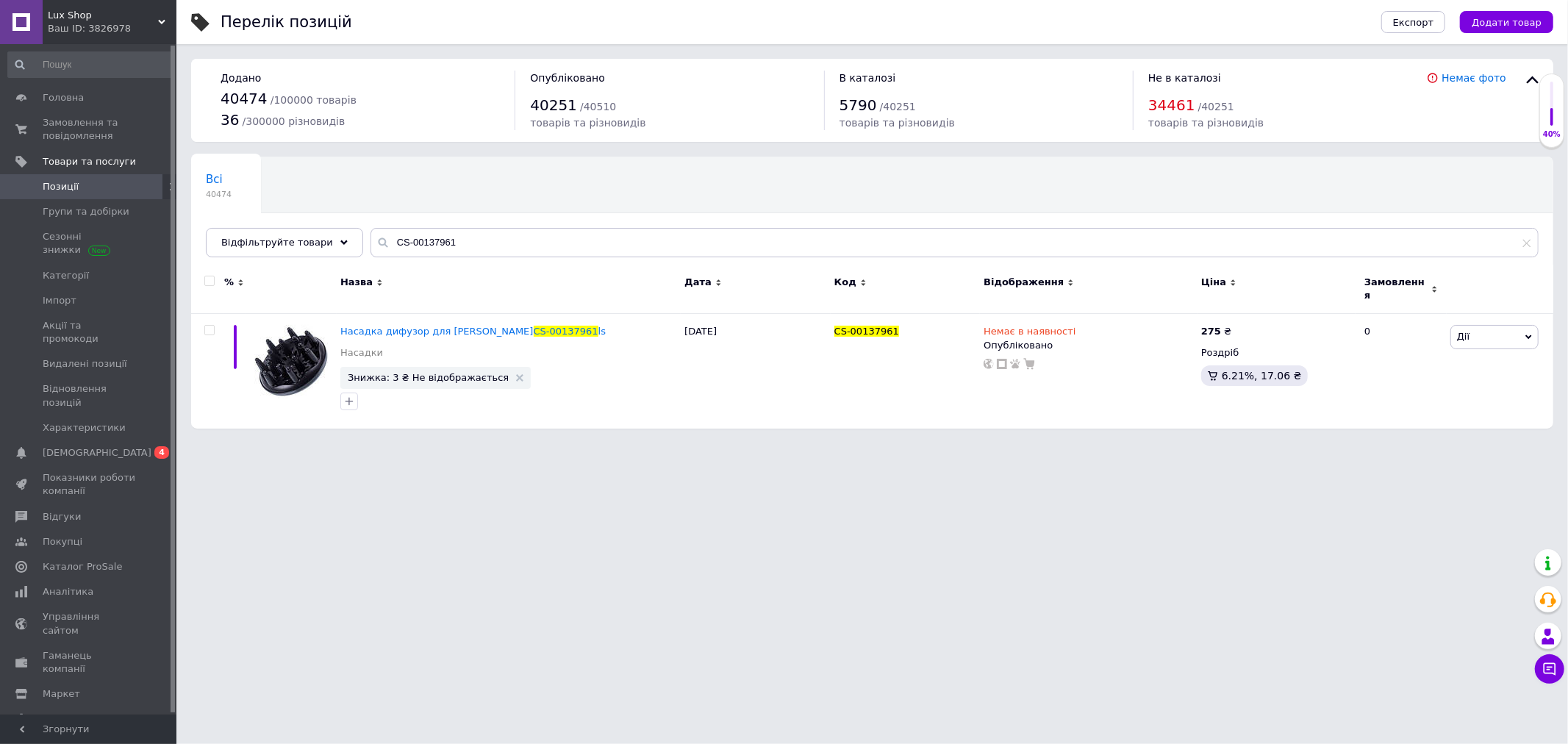
click at [66, 3] on div "Lux Shop Ваш ID: 3826978" at bounding box center [110, 22] width 134 height 44
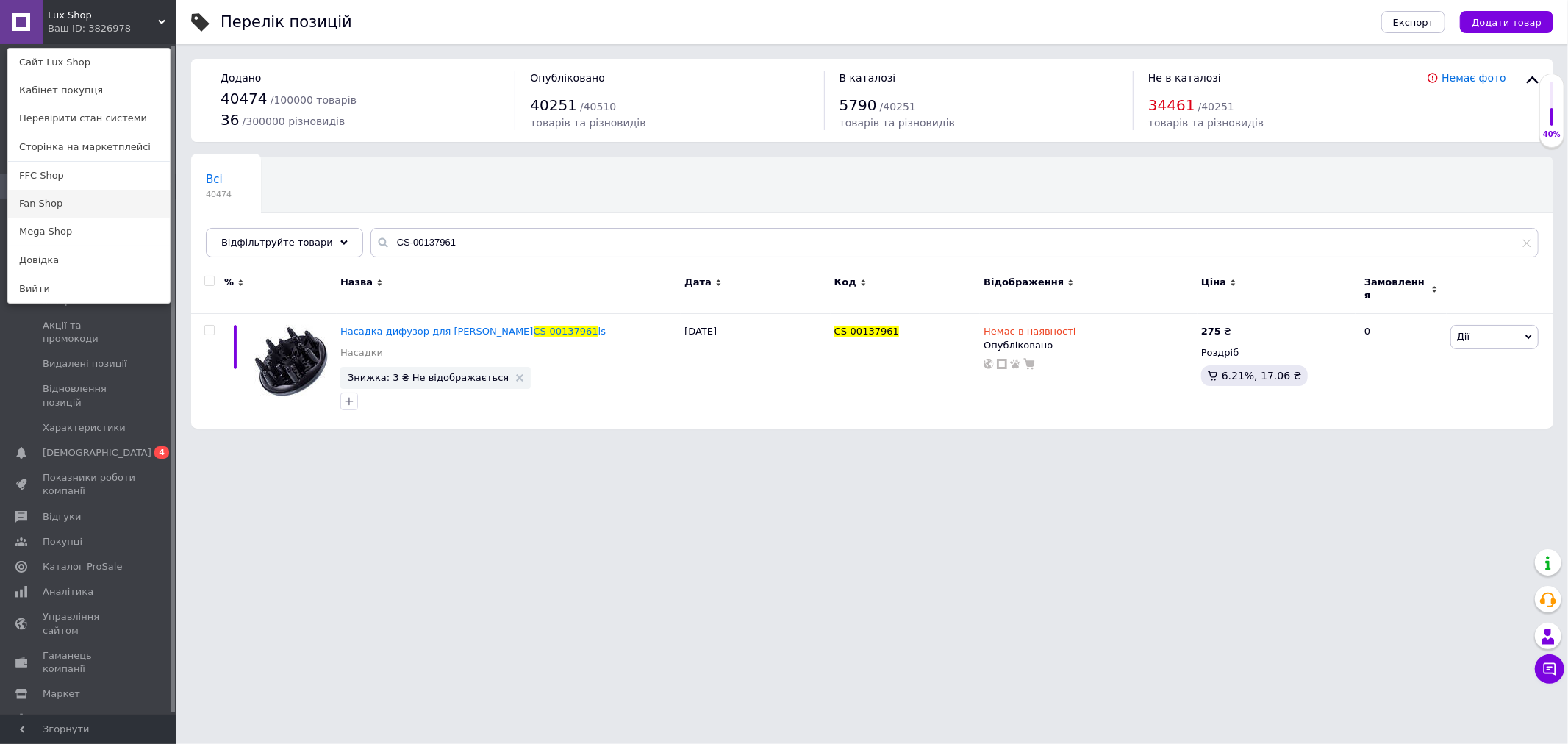
click at [55, 198] on link "Fan Shop" at bounding box center [89, 203] width 162 height 28
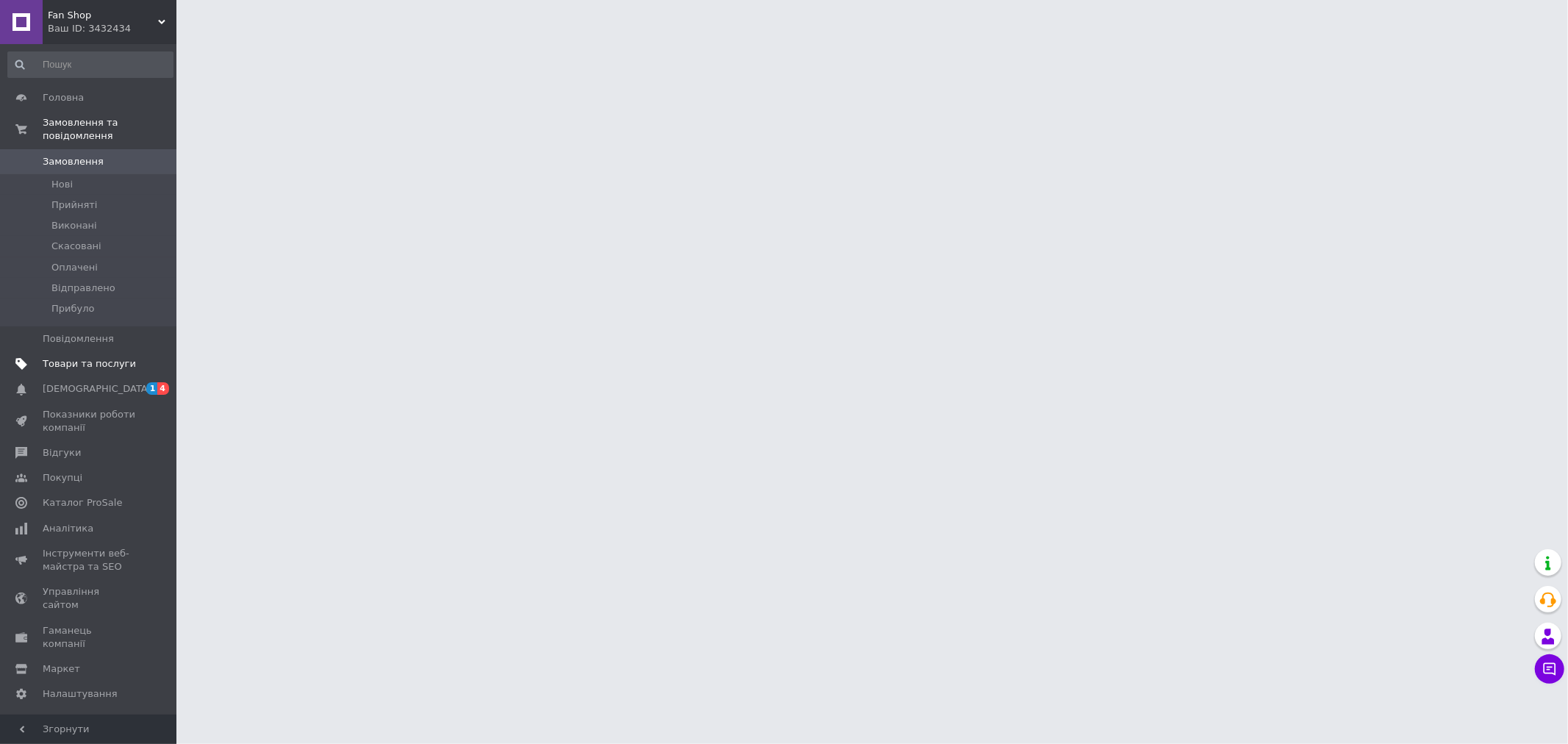
click at [127, 357] on span "Товари та послуги" at bounding box center [89, 364] width 93 height 13
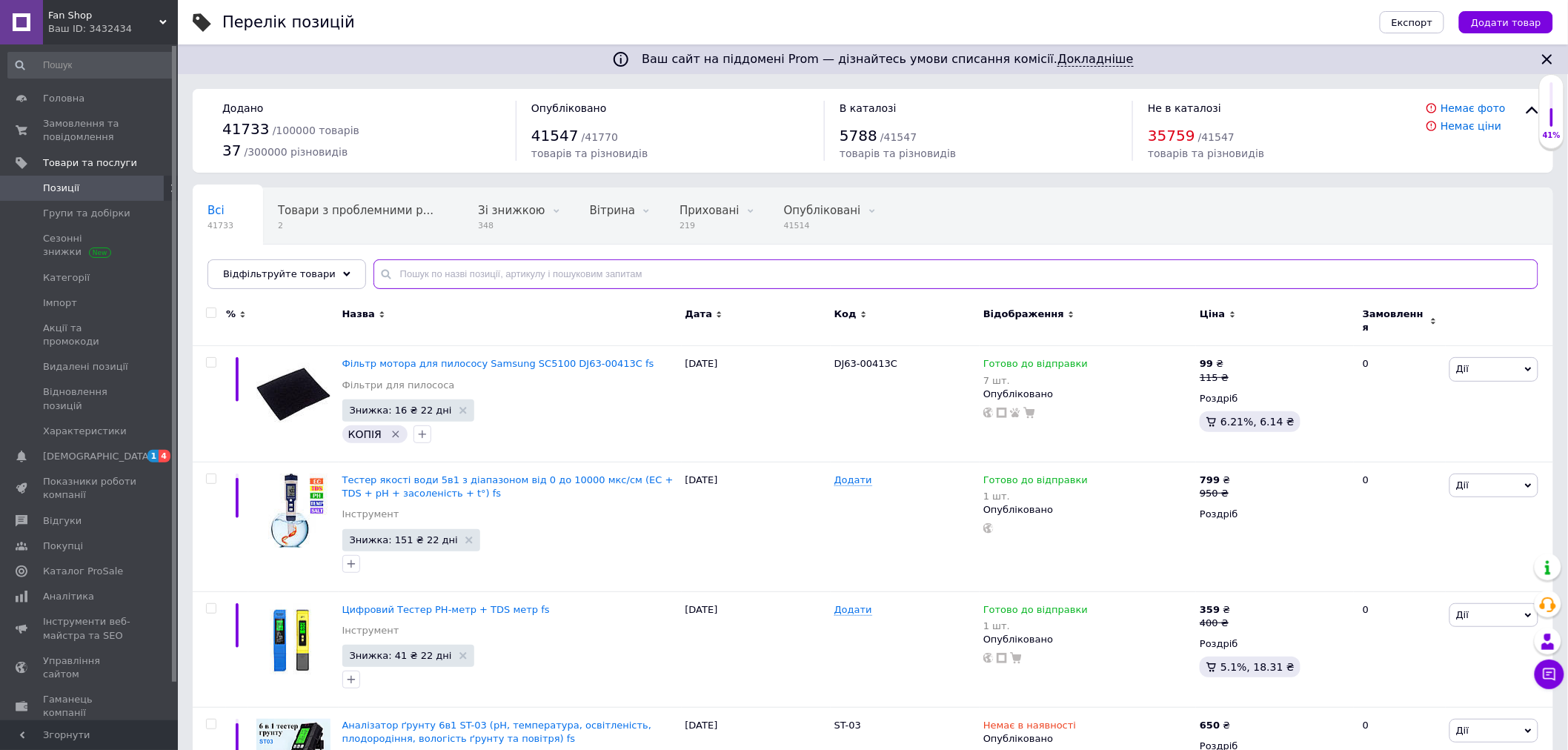
click at [405, 271] on input "text" at bounding box center [956, 274] width 1165 height 29
paste input "CS-00137961"
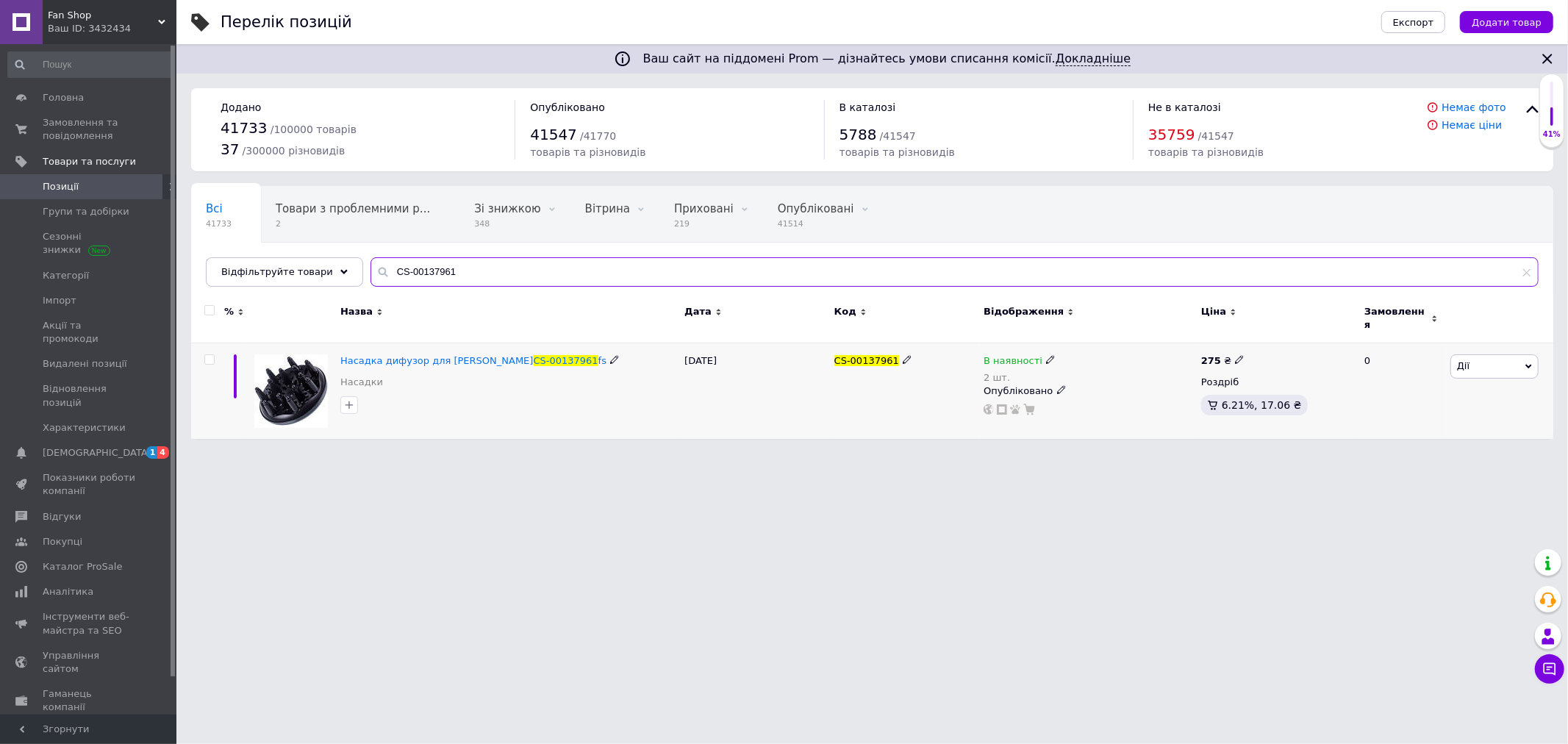
type input "CS-00137961"
click at [984, 355] on span "В наявності" at bounding box center [1013, 363] width 59 height 15
click at [1093, 370] on li "Немає в наявності" at bounding box center [1130, 380] width 139 height 21
click at [1066, 398] on input "2" at bounding box center [1115, 406] width 112 height 29
drag, startPoint x: 1076, startPoint y: 396, endPoint x: 1050, endPoint y: 403, distance: 26.9
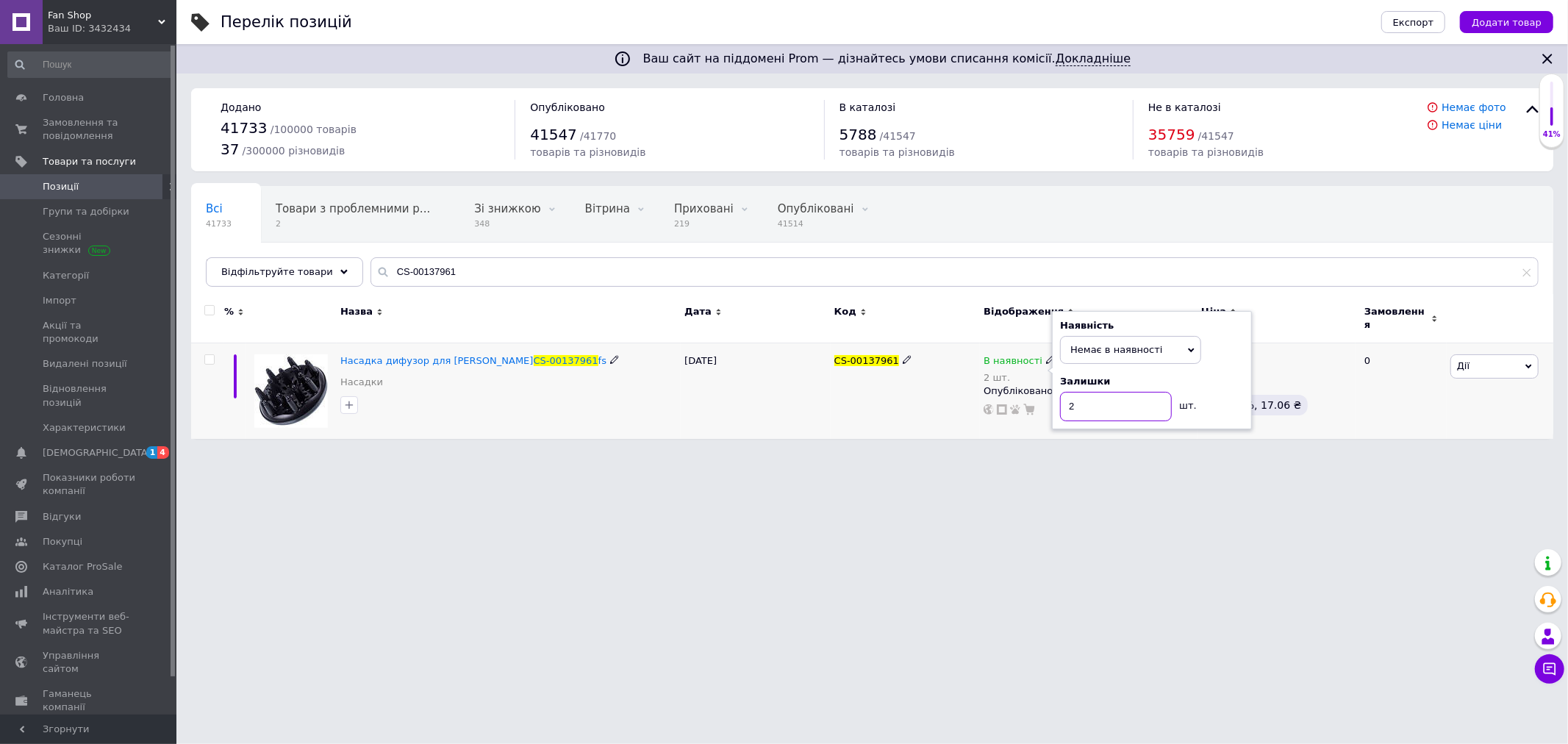
click at [1050, 403] on div "В наявності 2 шт. Наявність Немає в наявності В наявності Під замовлення Готово…" at bounding box center [1089, 385] width 210 height 61
click at [956, 445] on div "Ваш сайт на піддомені Prom — дізнайтесь умови списання комісії. Докладніше Пере…" at bounding box center [872, 227] width 1392 height 454
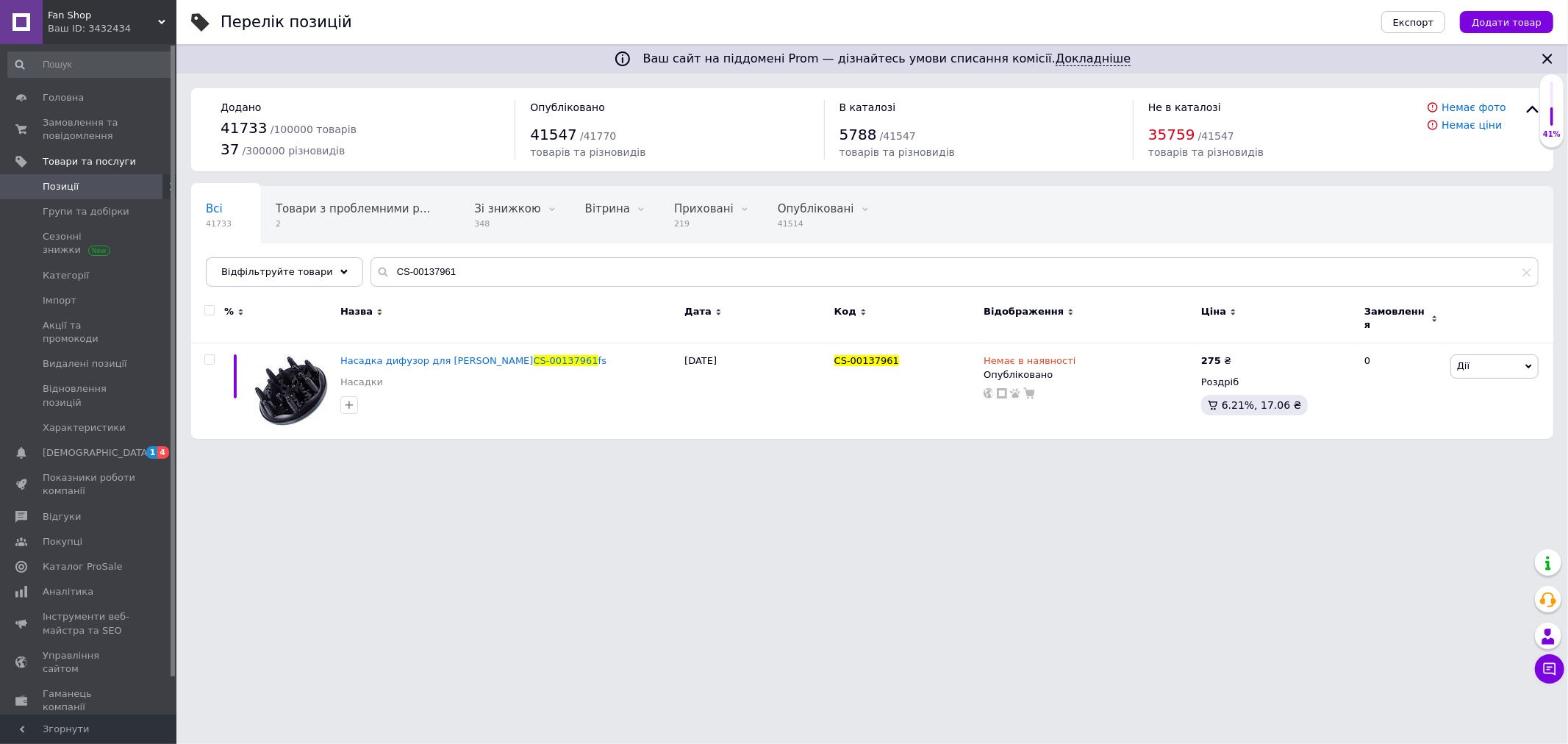
click at [92, 5] on div "Fan Shop Ваш ID: 3432434" at bounding box center [110, 22] width 134 height 44
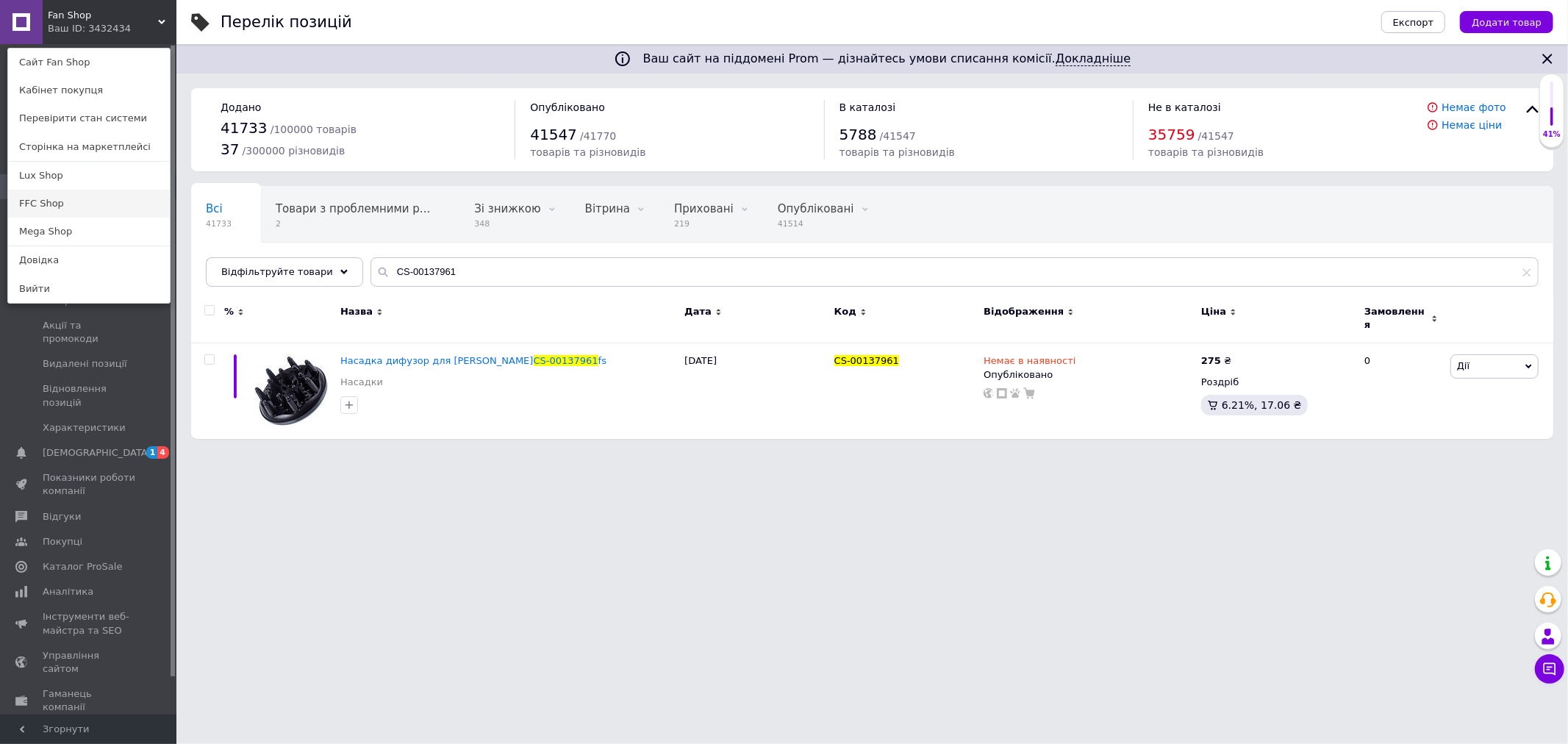
click at [41, 189] on link "FFC Shop" at bounding box center [89, 203] width 162 height 28
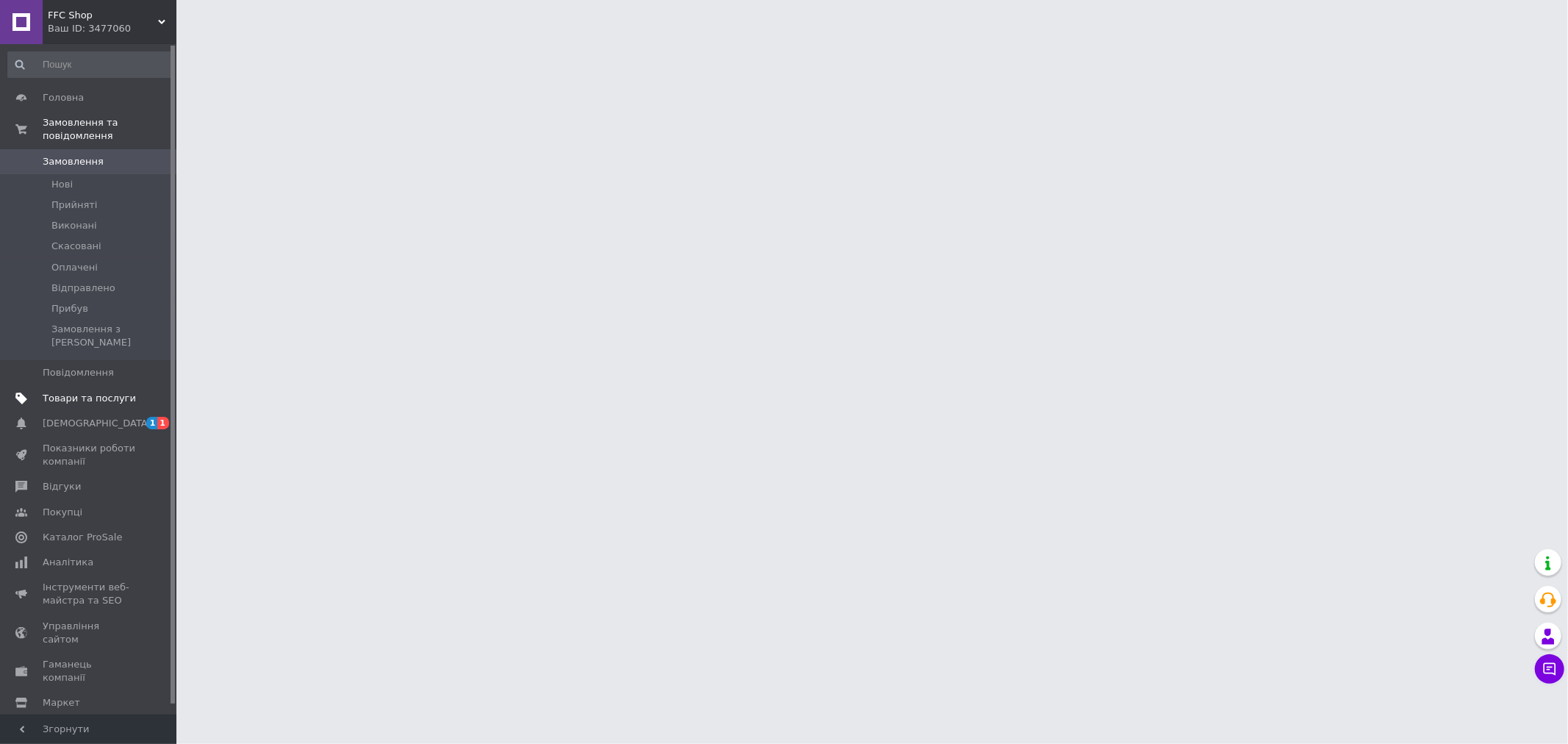
click at [41, 392] on span at bounding box center [21, 398] width 43 height 13
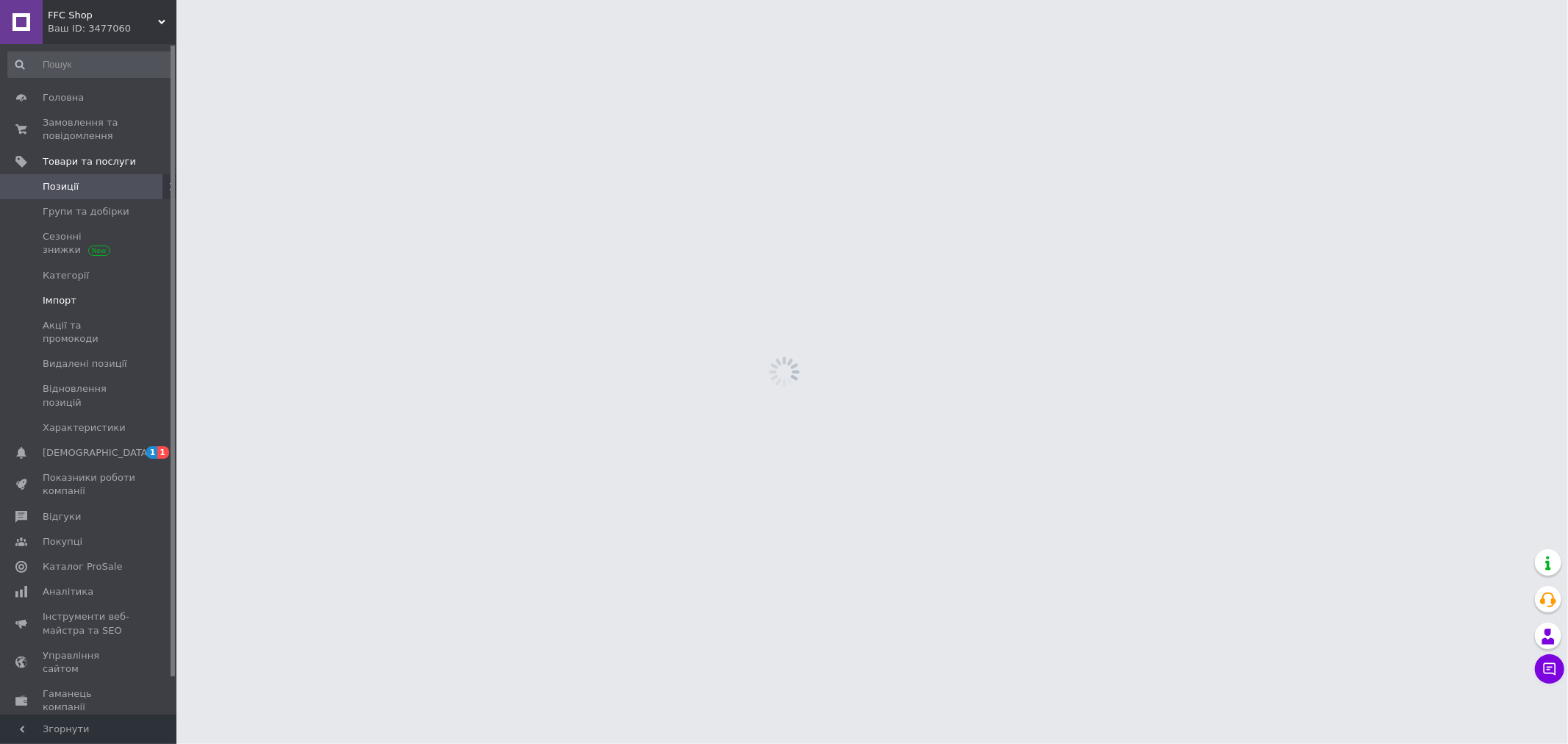
click at [76, 295] on span "Імпорт" at bounding box center [89, 301] width 93 height 13
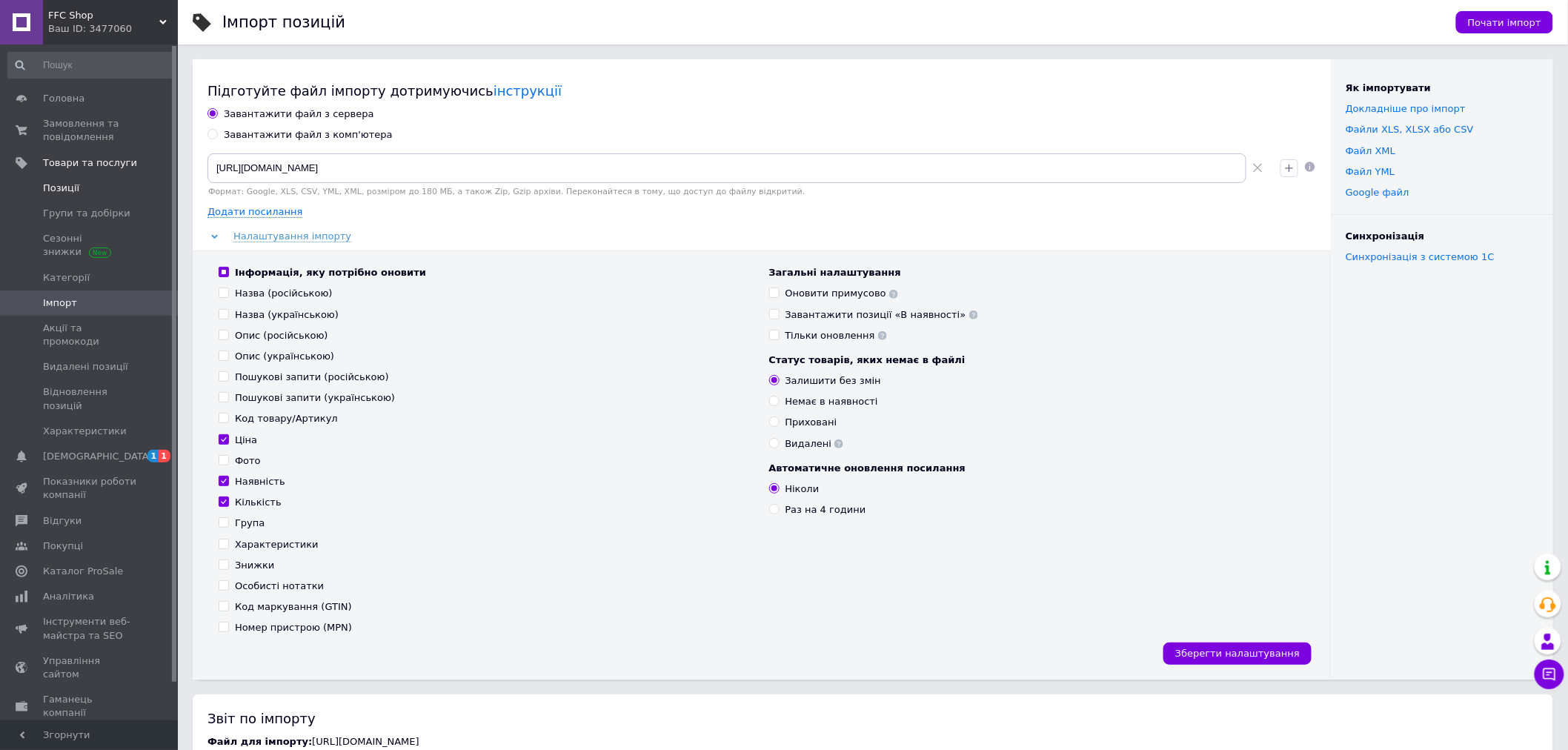
click at [72, 186] on span "Позиції" at bounding box center [61, 189] width 37 height 13
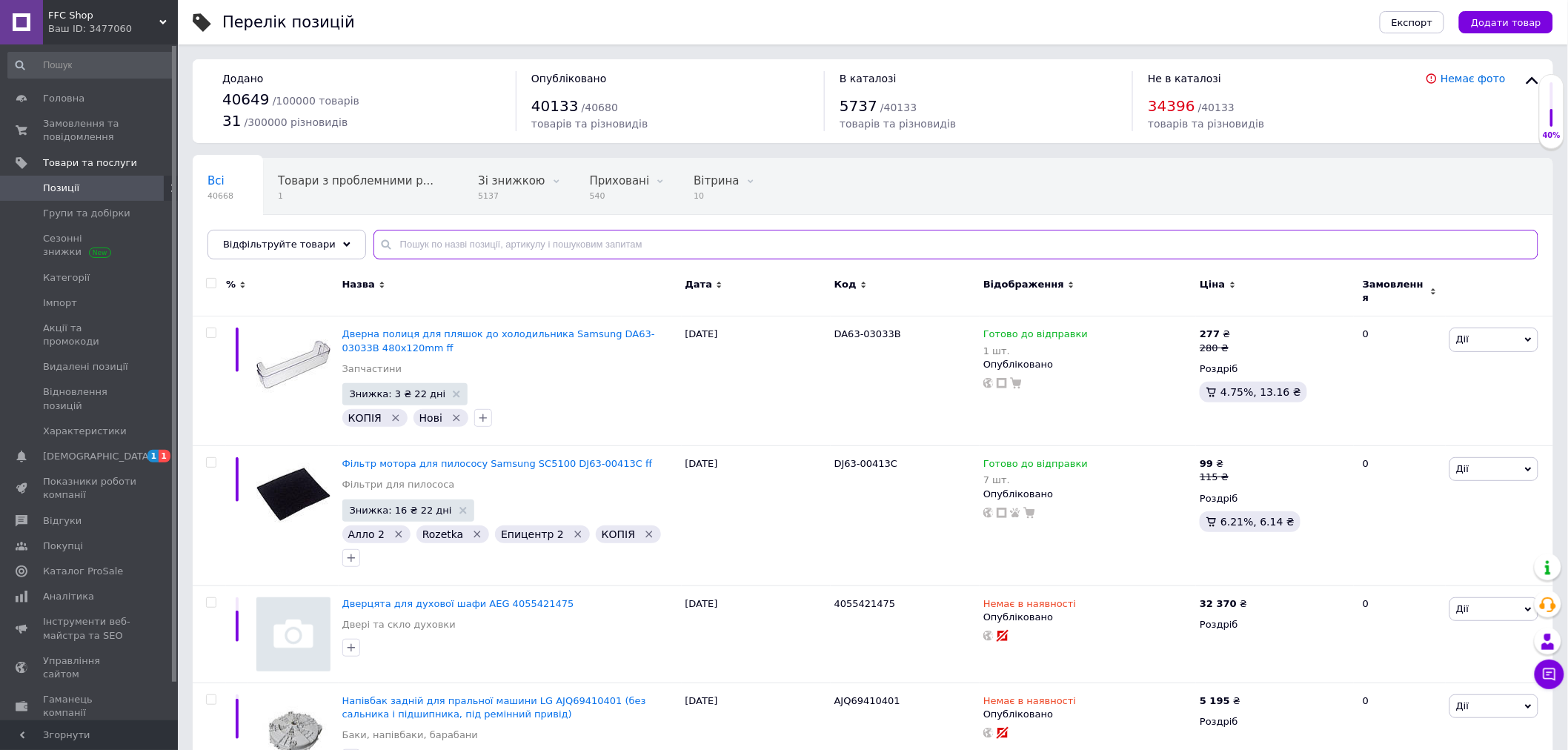
click at [397, 243] on input "text" at bounding box center [956, 245] width 1165 height 29
paste input "CS-00137961"
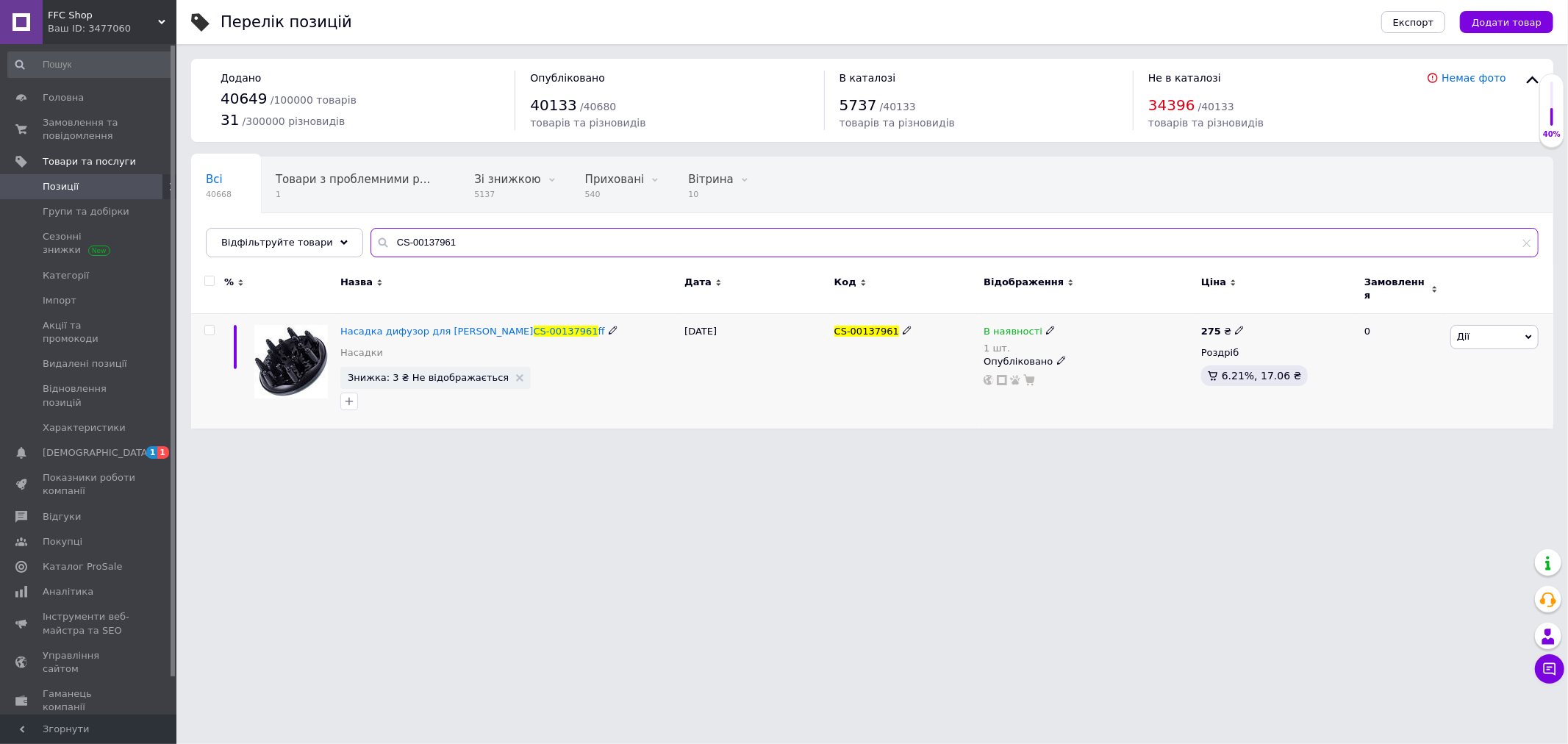
type input "CS-00137961"
click at [1029, 326] on span "В наявності" at bounding box center [1013, 333] width 59 height 15
click at [1098, 343] on li "Немає в наявності" at bounding box center [1130, 351] width 139 height 21
click at [1082, 350] on div "Залишки" at bounding box center [1151, 352] width 184 height 13
drag, startPoint x: 1082, startPoint y: 356, endPoint x: 1081, endPoint y: 364, distance: 8.1
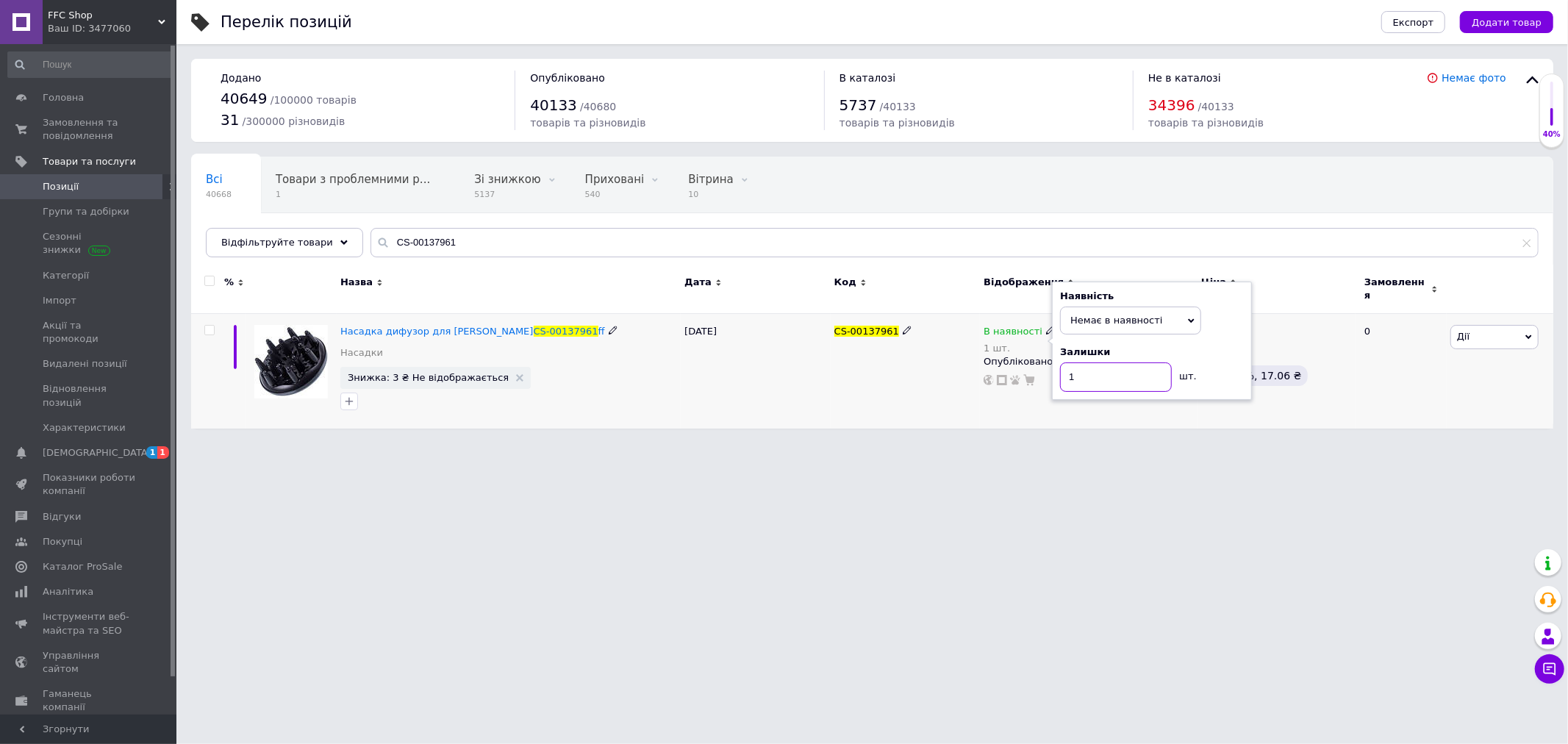
click at [1082, 363] on input "1" at bounding box center [1115, 377] width 112 height 29
click at [887, 442] on html "FFC Shop Ваш ID: 3477060 Сайт FFC Shop Кабінет покупця Перевірити стан системи …" at bounding box center [784, 222] width 1568 height 443
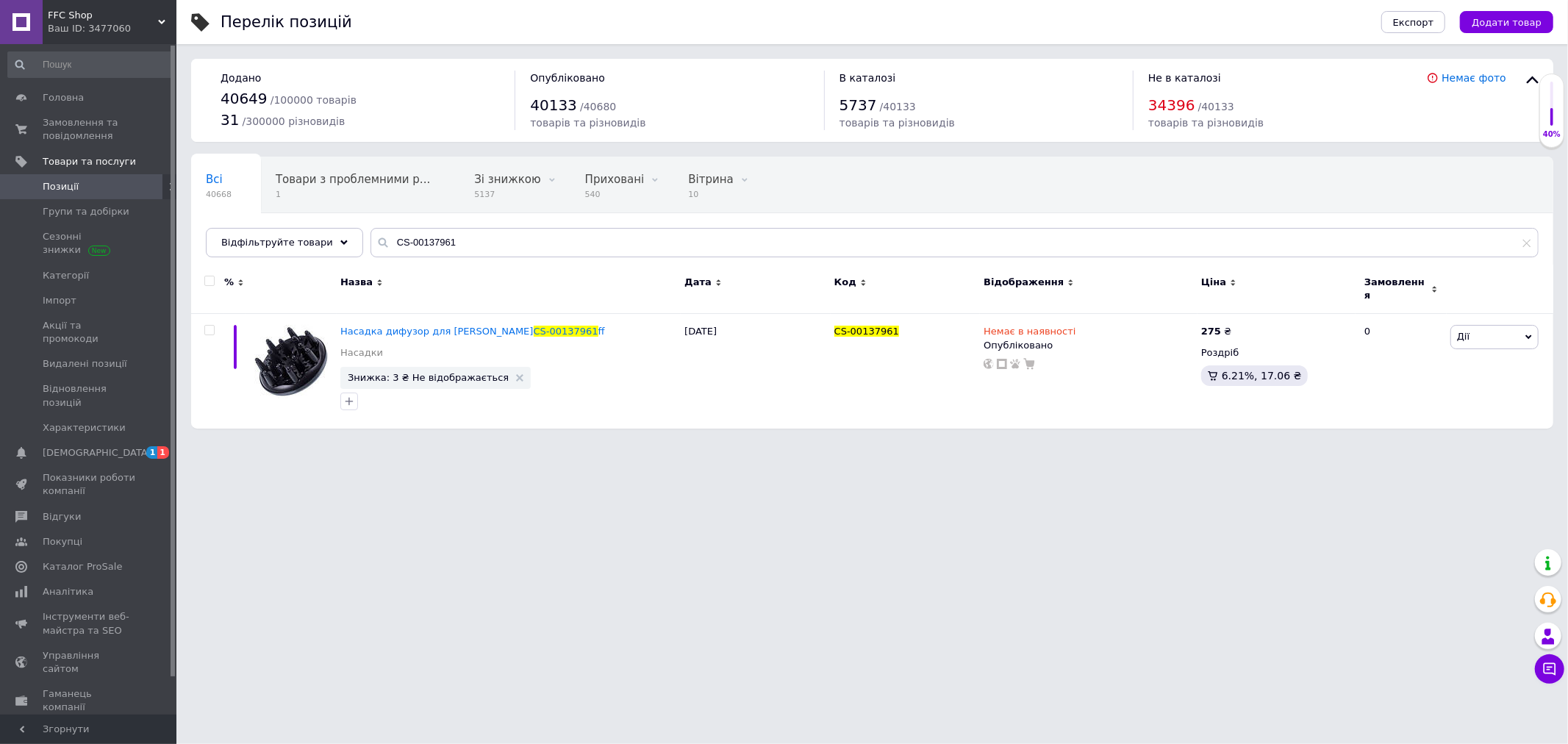
drag, startPoint x: 130, startPoint y: 19, endPoint x: 91, endPoint y: 113, distance: 101.8
click at [130, 19] on span "FFC Shop" at bounding box center [102, 15] width 110 height 13
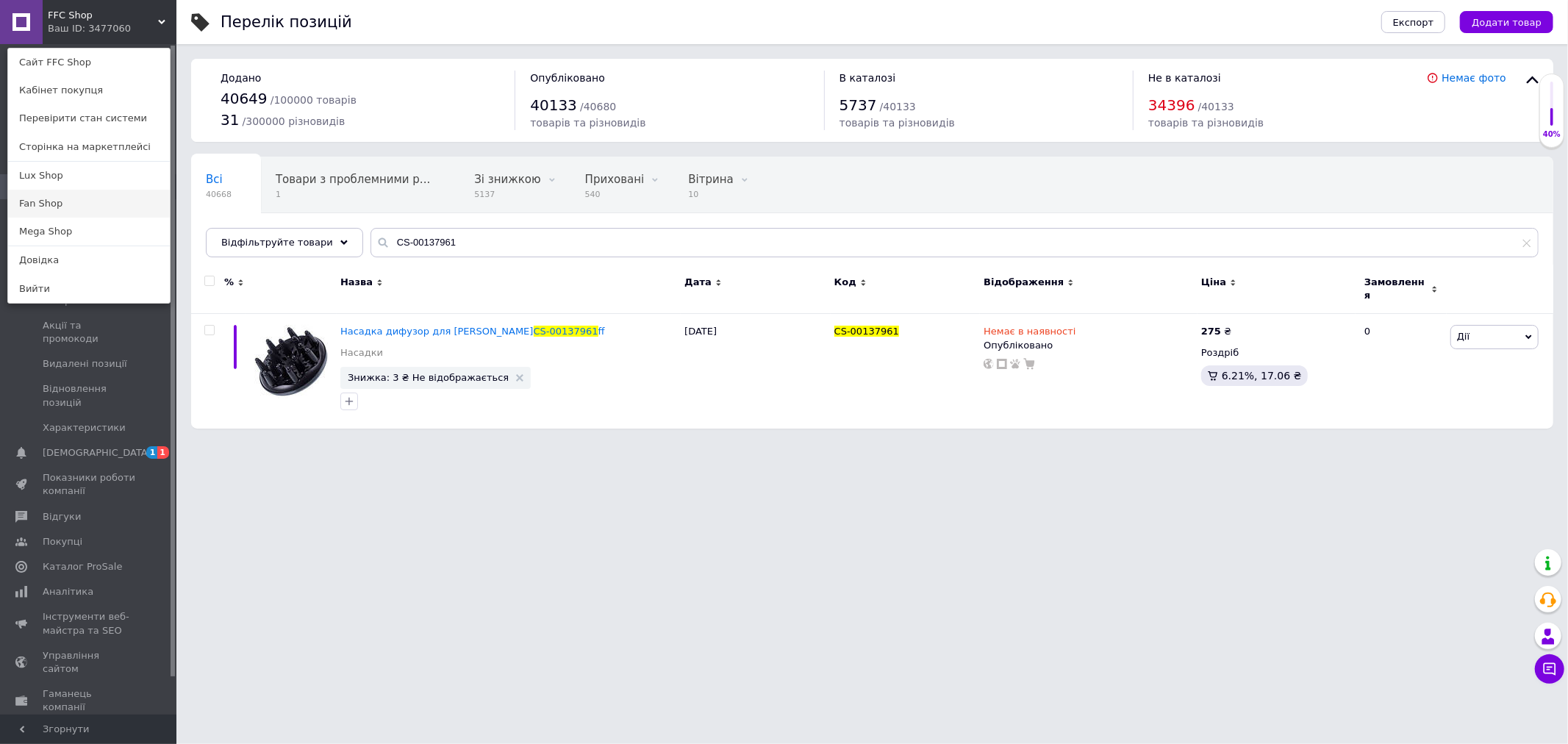
click at [60, 199] on link "Fan Shop" at bounding box center [89, 203] width 162 height 28
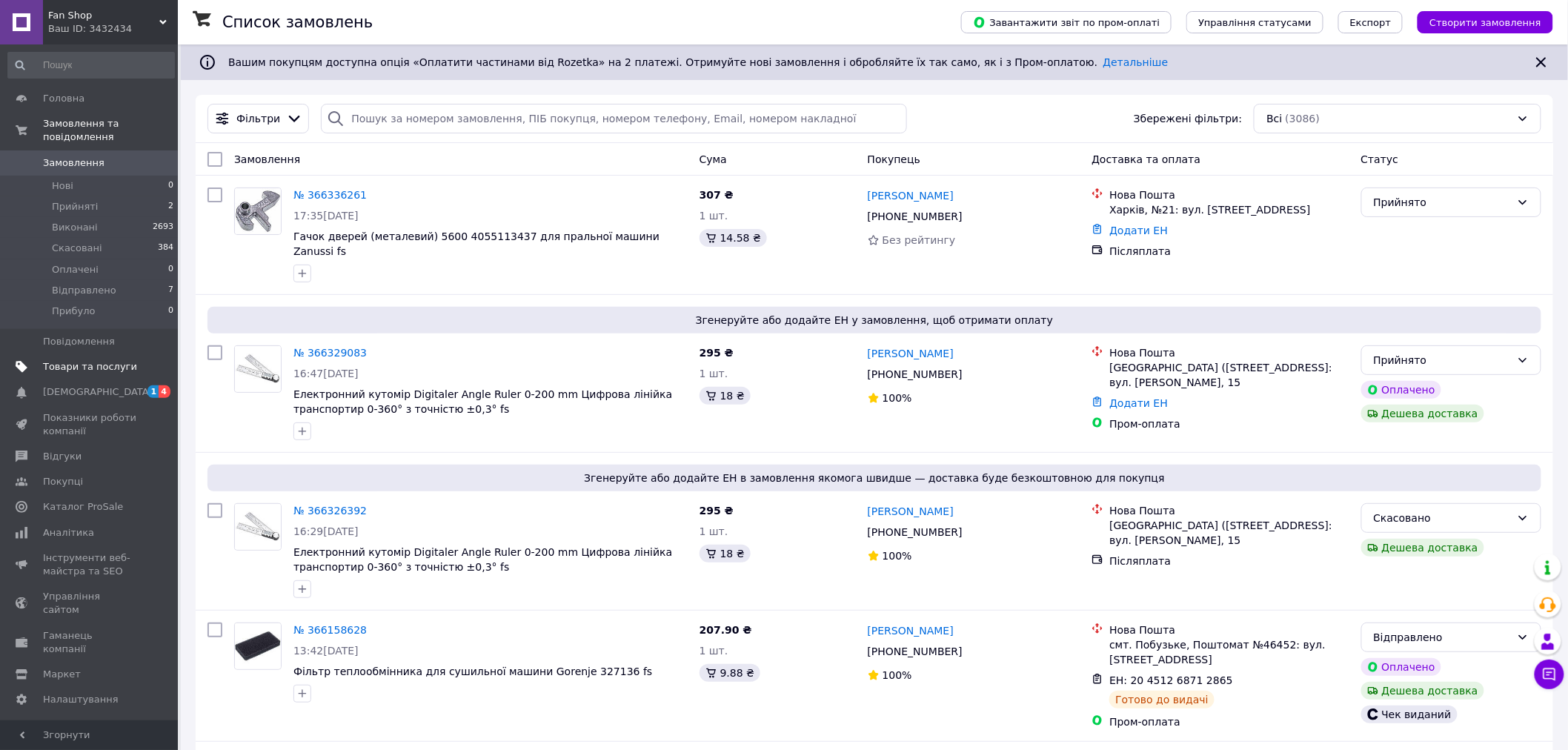
click at [84, 360] on span "Товари та послуги" at bounding box center [90, 366] width 94 height 13
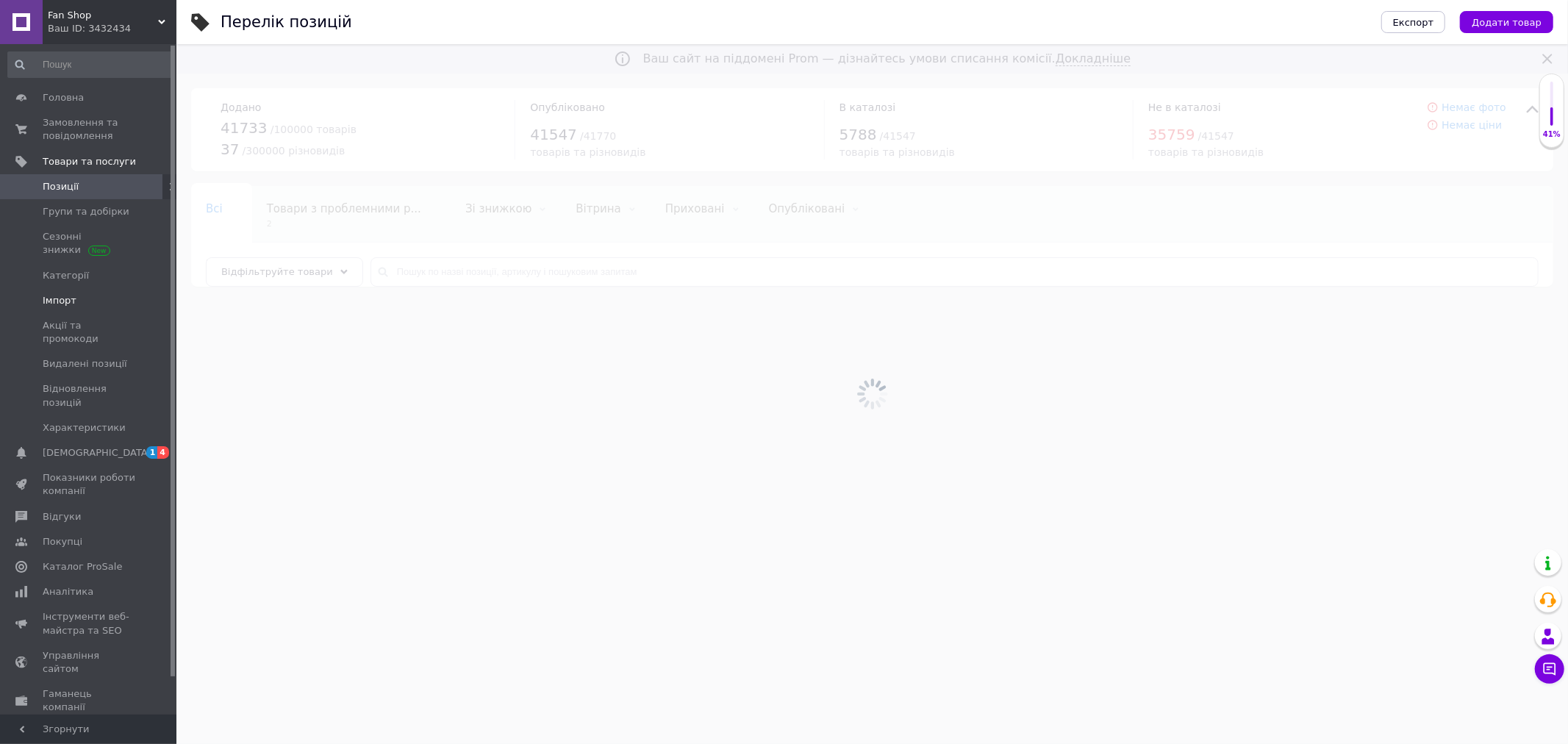
click at [103, 301] on span "Імпорт" at bounding box center [89, 301] width 93 height 13
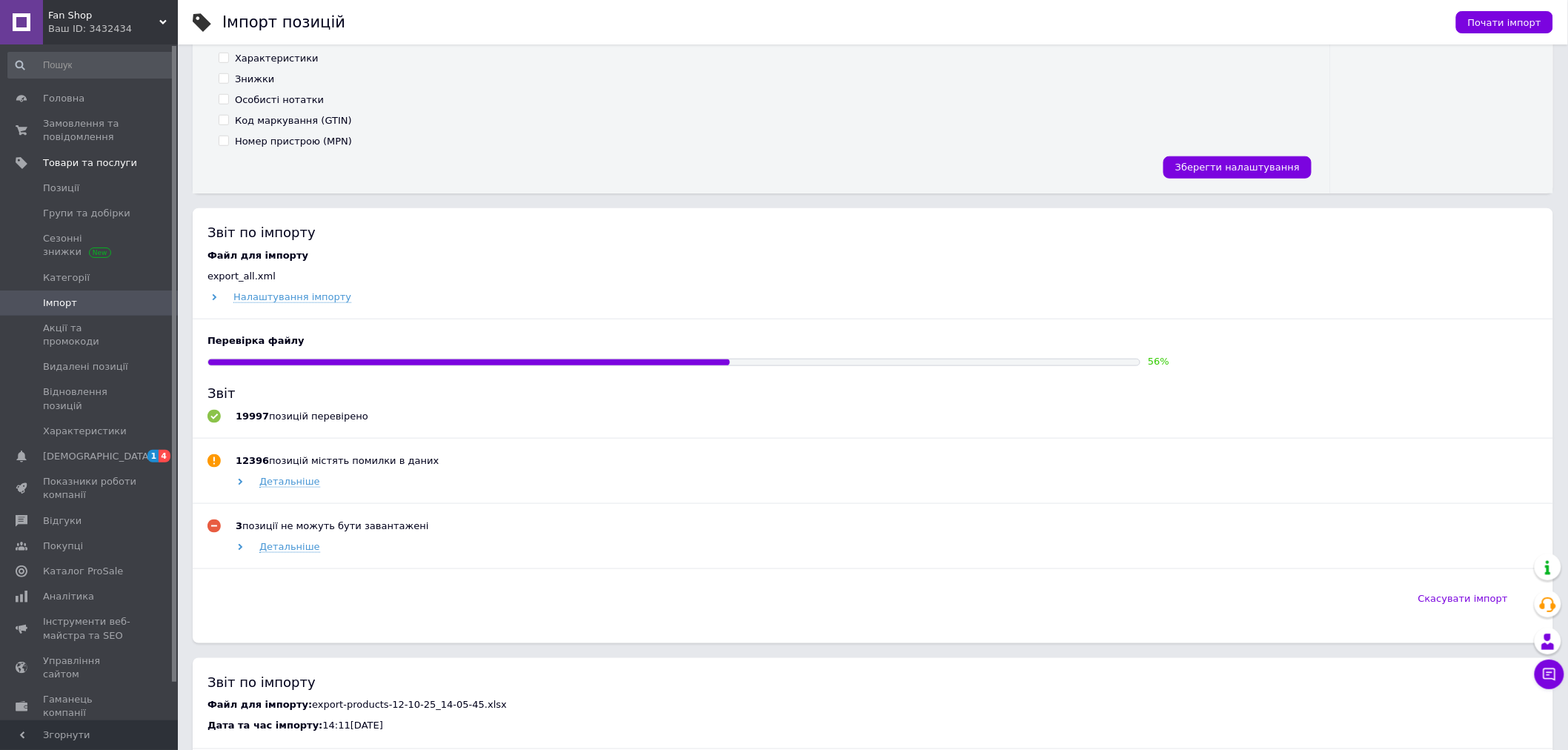
scroll to position [494, 0]
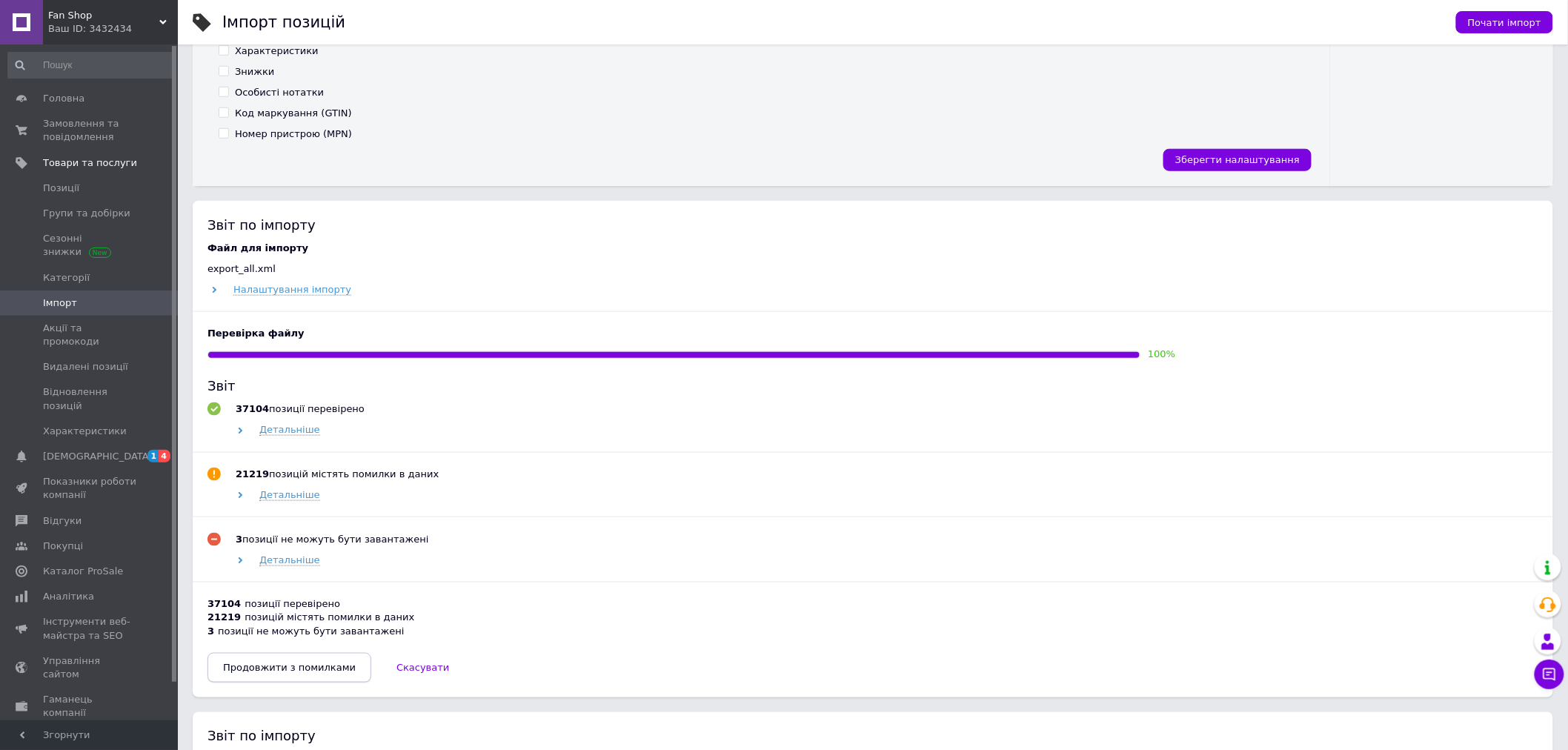
click at [277, 665] on span "Продовжити з помилками" at bounding box center [289, 668] width 132 height 11
